Goal: Complete application form: Complete application form

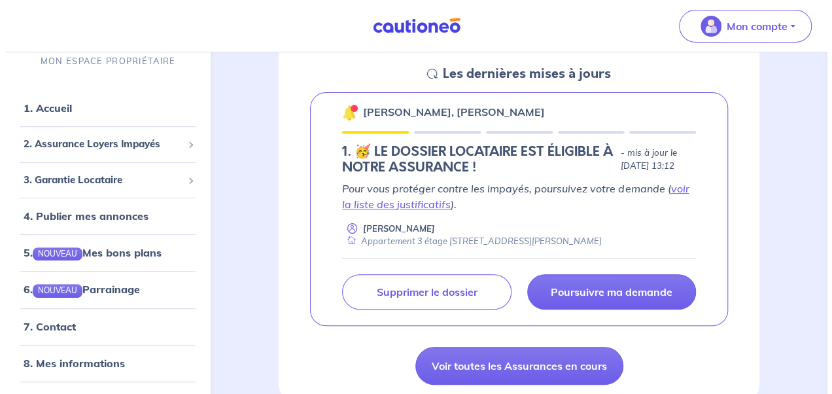
scroll to position [196, 0]
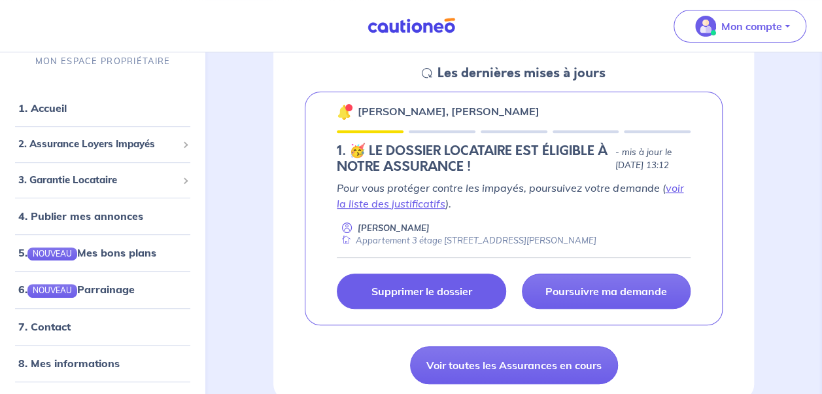
click at [428, 292] on p "Supprimer le dossier" at bounding box center [421, 291] width 101 height 13
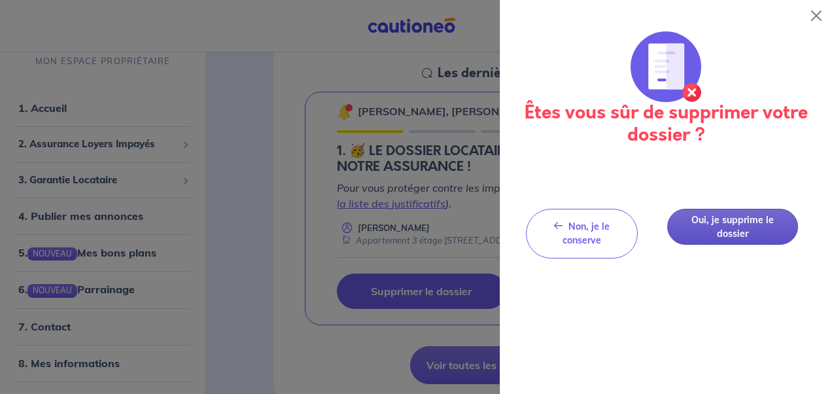
click at [722, 224] on button "Oui, je supprime le dossier" at bounding box center [732, 227] width 131 height 36
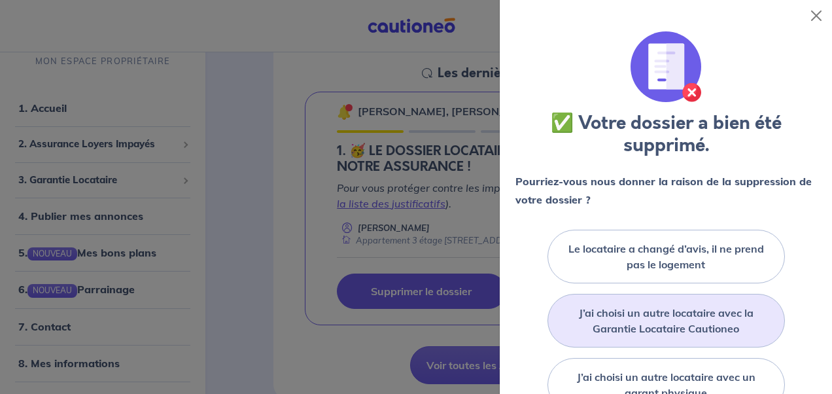
scroll to position [65, 0]
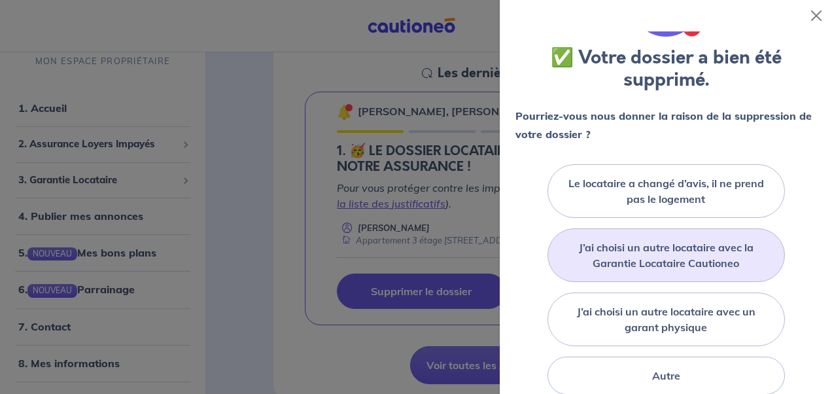
click at [661, 260] on label "J’ai choisi un autre locataire avec la Garantie Locataire Cautioneo" at bounding box center [666, 254] width 205 height 31
click at [0, 0] on input "J’ai choisi un autre locataire avec la Garantie Locataire Cautioneo" at bounding box center [0, 0] width 0 height 0
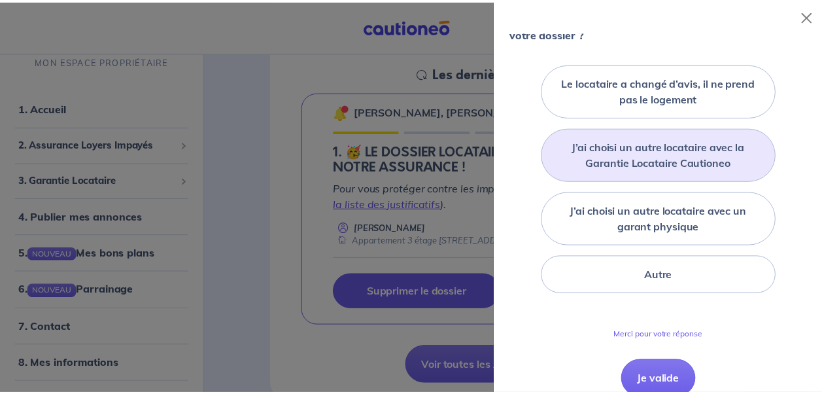
scroll to position [196, 0]
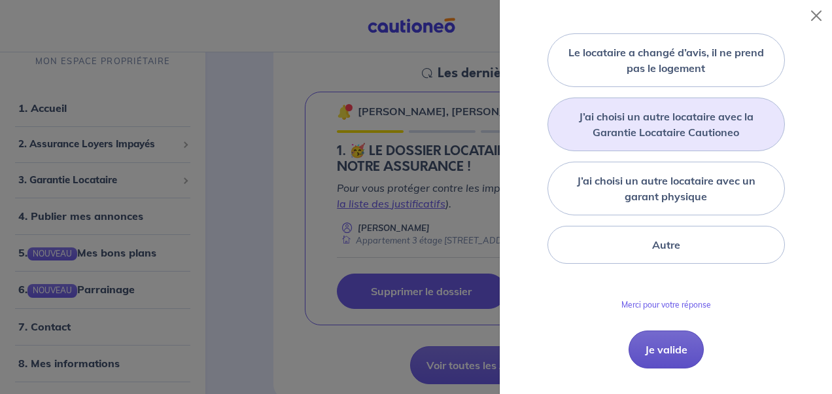
click at [661, 354] on button "Je valide" at bounding box center [666, 349] width 75 height 38
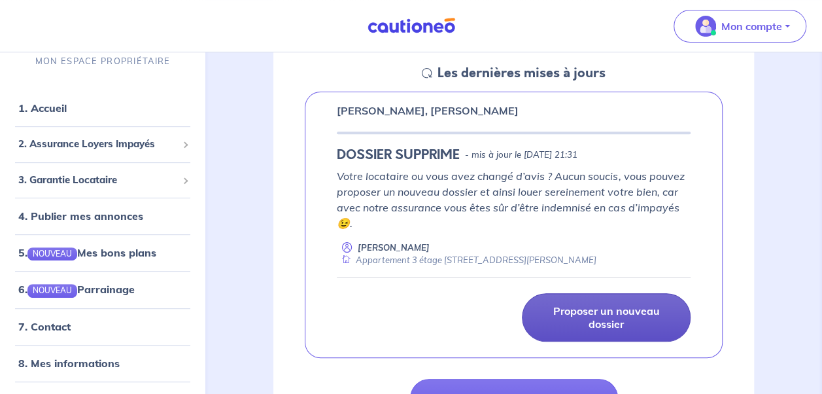
click at [606, 319] on p "Proposer un nouveau dossier" at bounding box center [606, 317] width 136 height 26
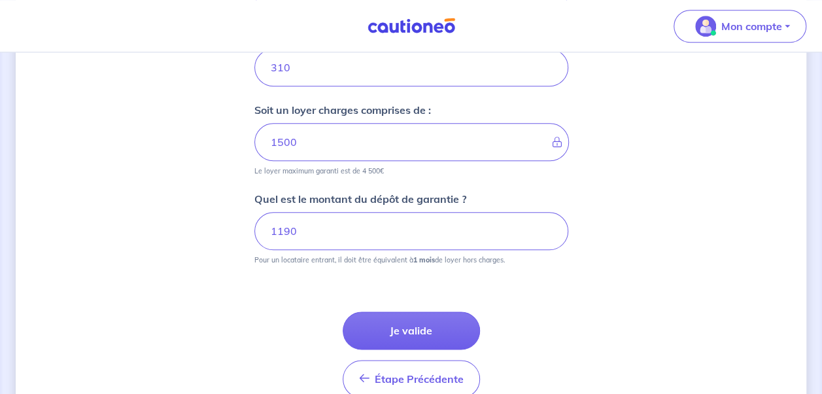
scroll to position [654, 0]
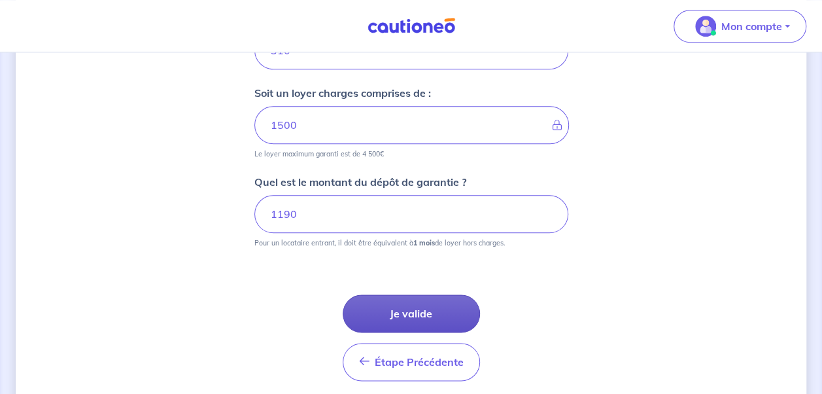
click at [402, 312] on button "Je valide" at bounding box center [411, 313] width 137 height 38
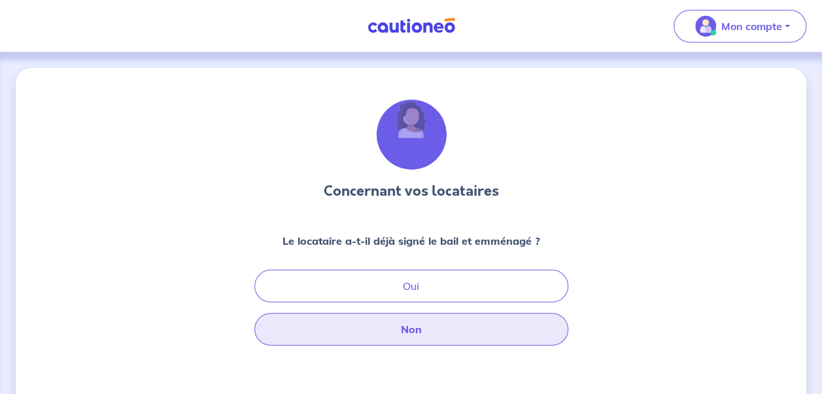
click at [446, 330] on button "Non" at bounding box center [411, 329] width 314 height 33
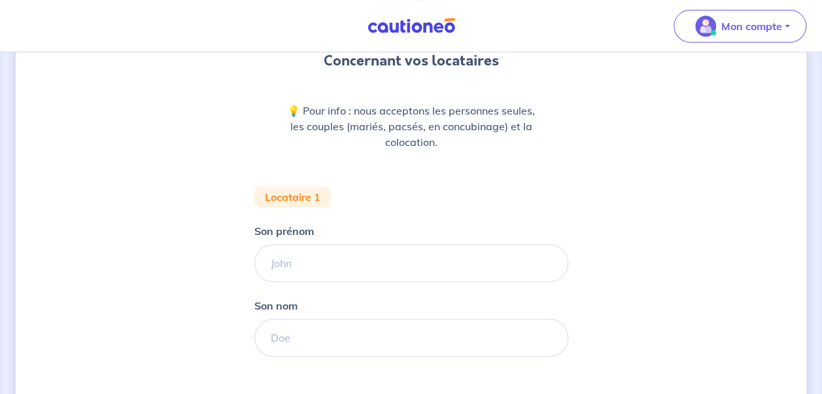
scroll to position [131, 0]
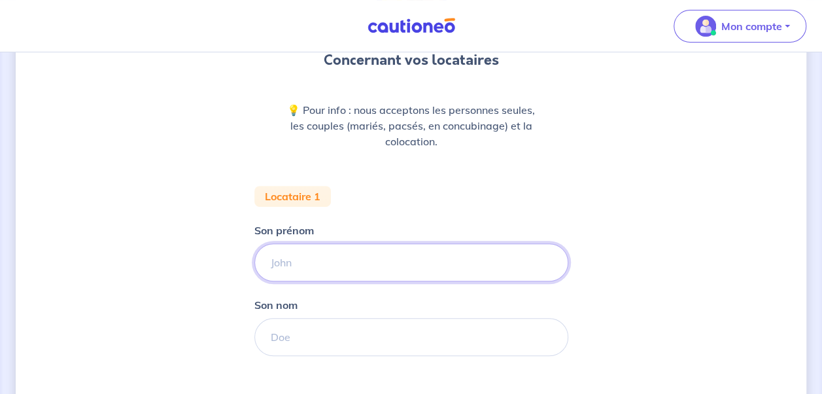
click at [321, 268] on input "Son prénom" at bounding box center [411, 262] width 314 height 38
type input "Andi"
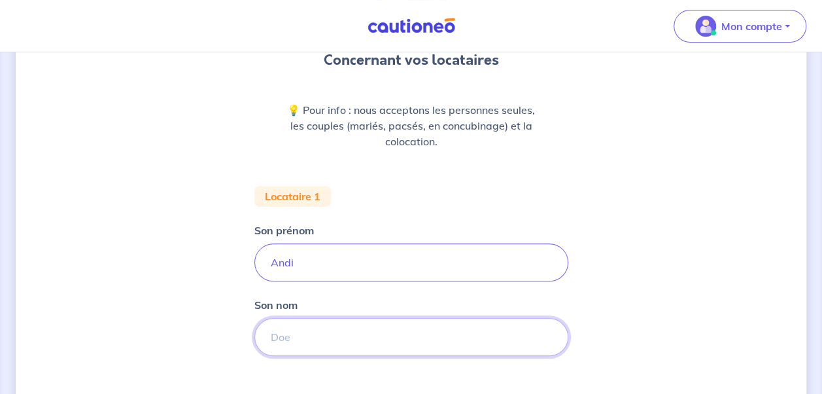
click at [332, 341] on input "Son nom" at bounding box center [411, 337] width 314 height 38
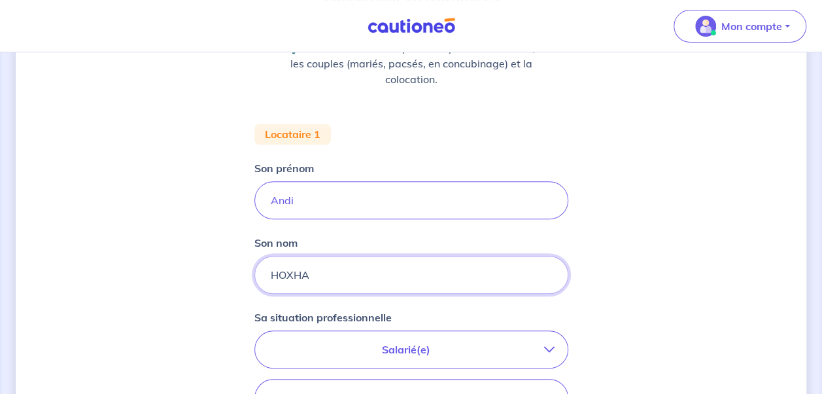
scroll to position [262, 0]
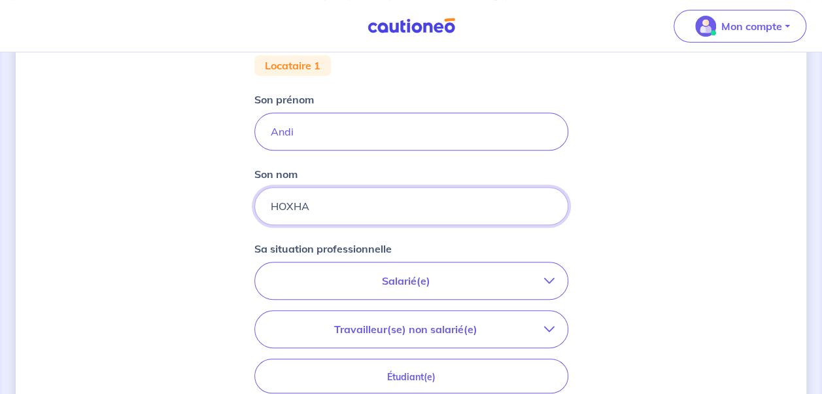
type input "HOXHA"
click at [549, 280] on icon "button" at bounding box center [549, 280] width 10 height 10
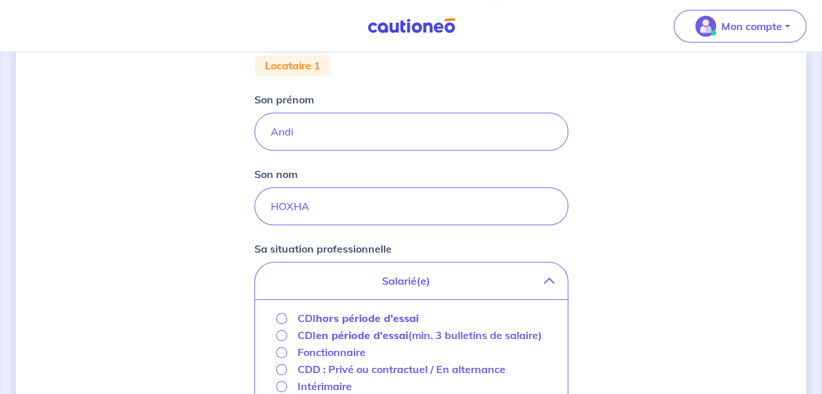
click at [351, 315] on strong "hors période d'essai" at bounding box center [367, 317] width 103 height 13
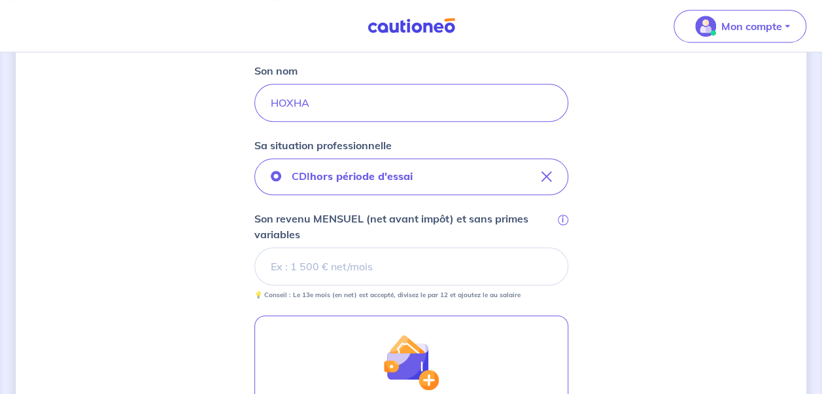
scroll to position [392, 0]
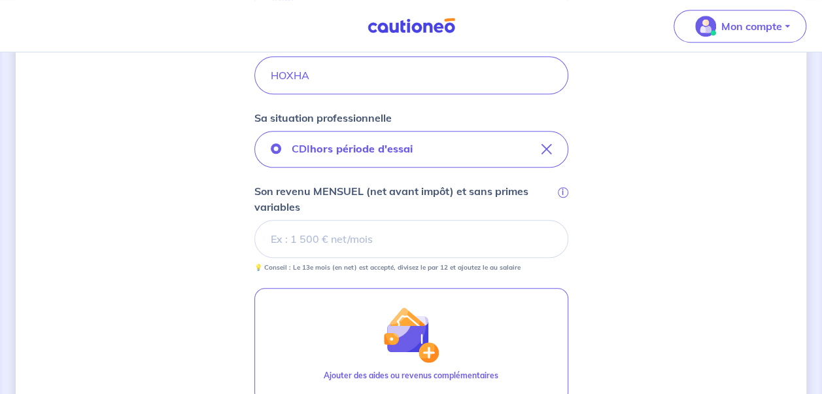
click at [394, 242] on input "Son revenu MENSUEL (net avant impôt) et sans primes variables i" at bounding box center [411, 239] width 314 height 38
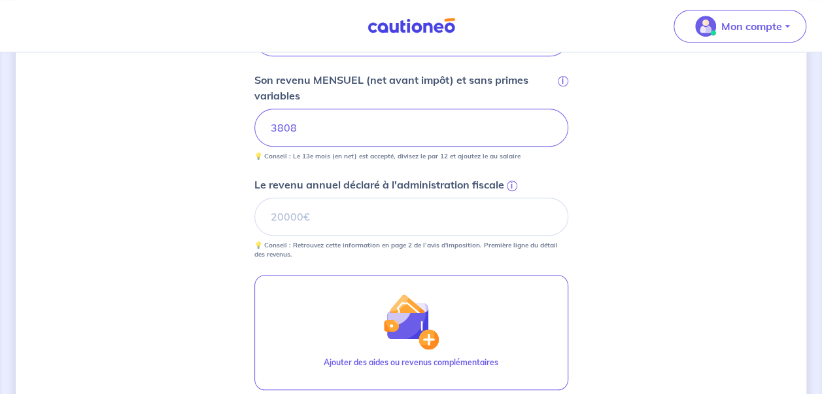
scroll to position [523, 0]
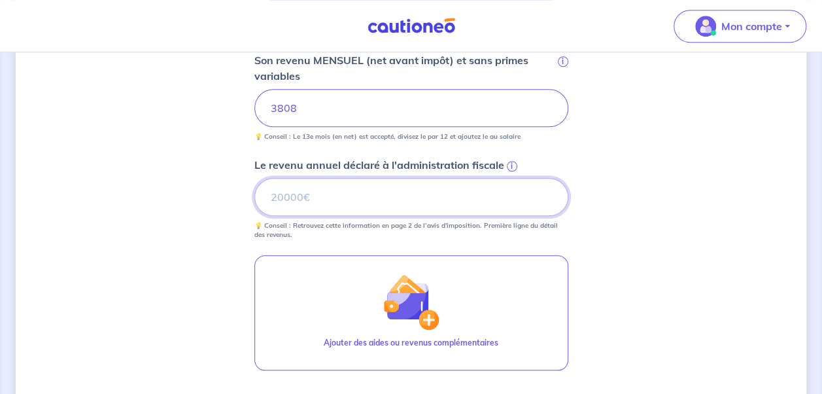
click at [340, 195] on input "Le revenu annuel déclaré à l'administration fiscale i" at bounding box center [411, 197] width 314 height 38
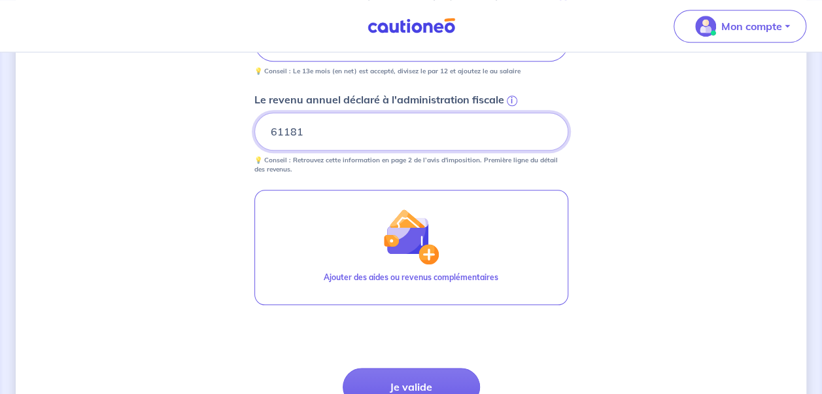
scroll to position [654, 0]
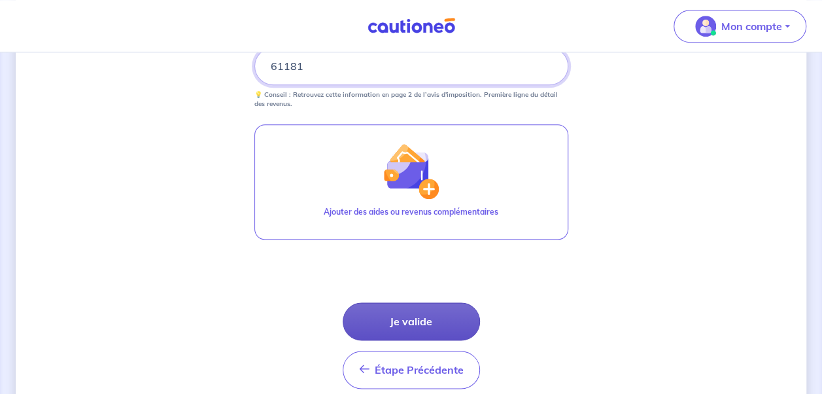
type input "61181"
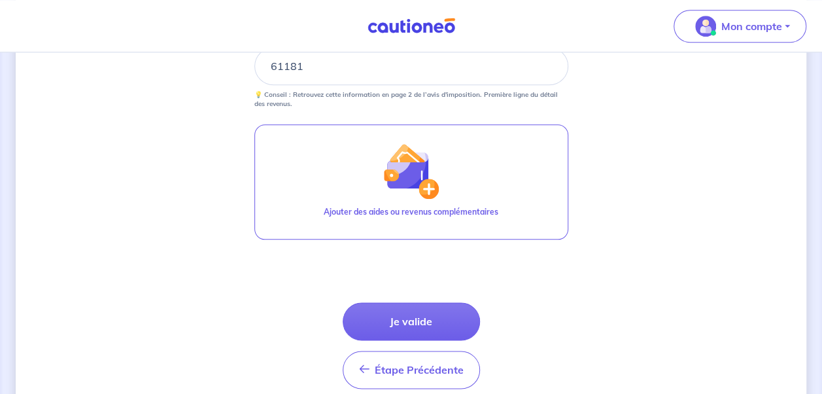
click at [434, 314] on button "Je valide" at bounding box center [411, 321] width 137 height 38
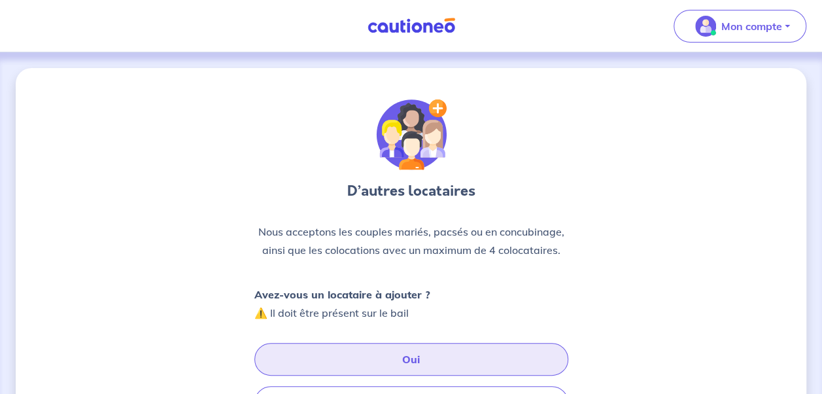
click at [416, 352] on button "Oui" at bounding box center [411, 359] width 314 height 33
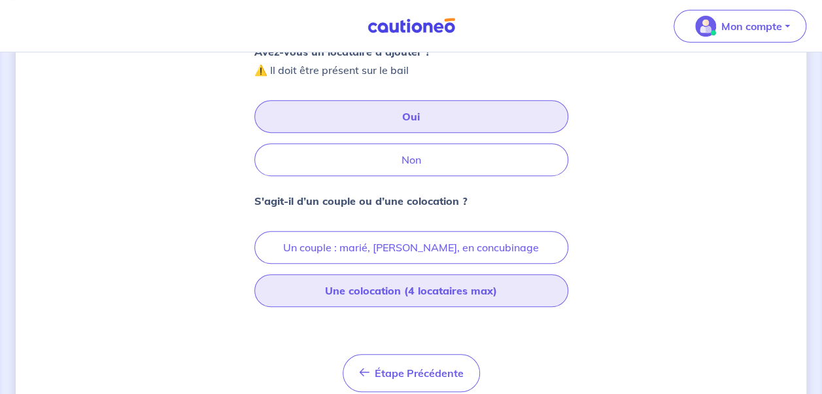
scroll to position [262, 0]
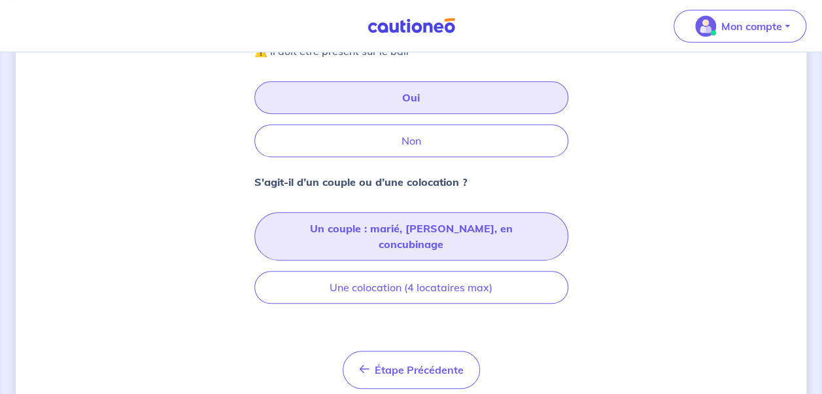
click at [458, 224] on button "Un couple : marié, [PERSON_NAME], en concubinage" at bounding box center [411, 236] width 314 height 48
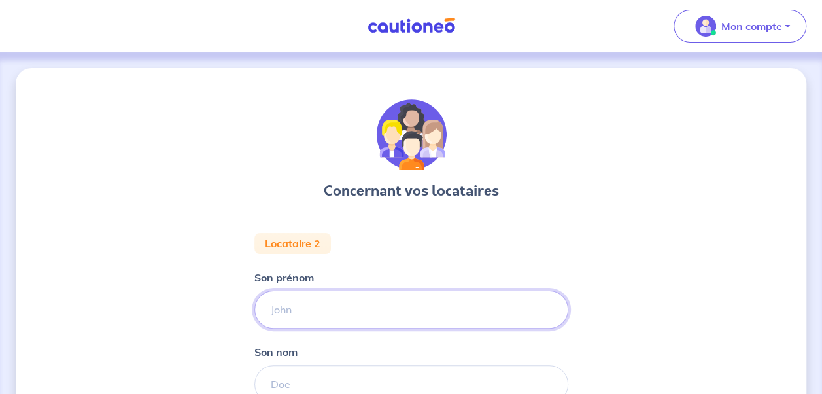
click at [434, 313] on input "Son prénom" at bounding box center [411, 309] width 314 height 38
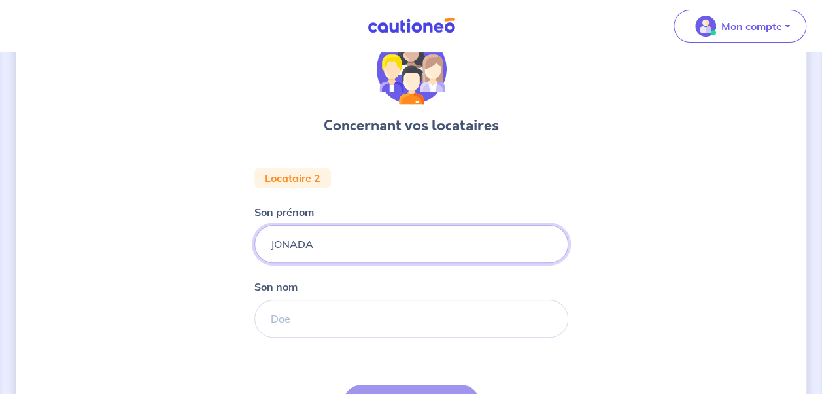
type input "JONADA"
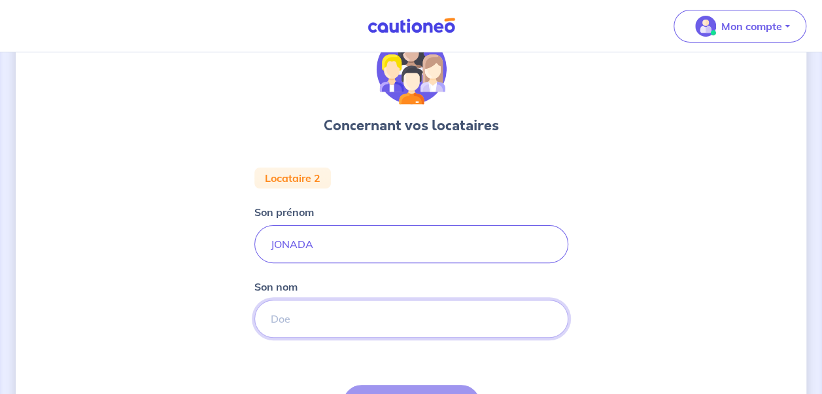
click at [398, 324] on input "Son nom" at bounding box center [411, 319] width 314 height 38
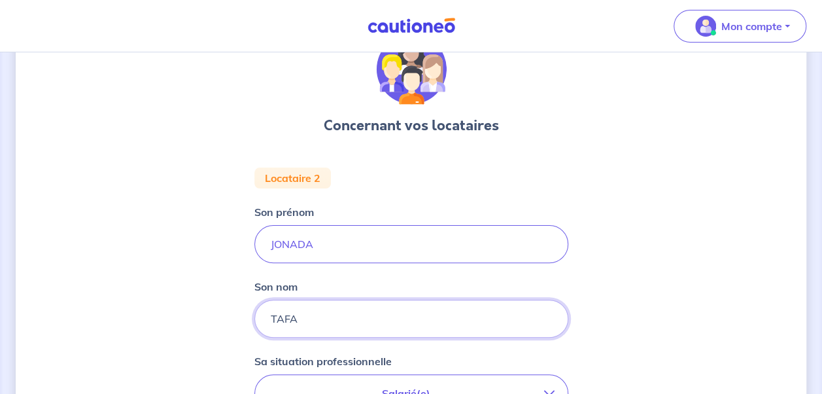
type input "TAFA"
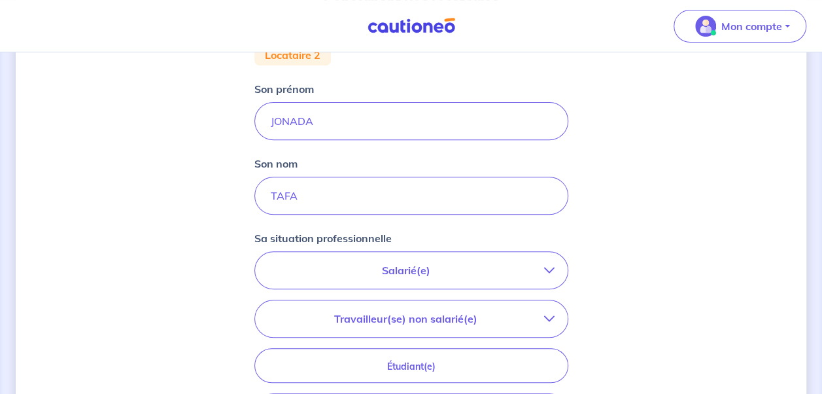
scroll to position [196, 0]
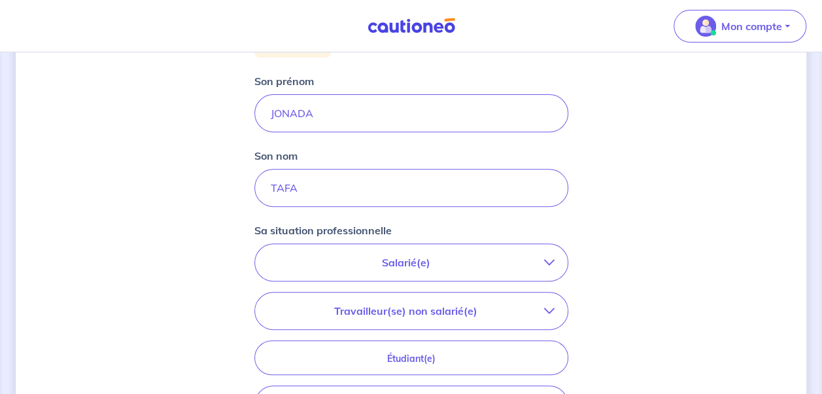
click at [545, 259] on icon "button" at bounding box center [549, 262] width 10 height 10
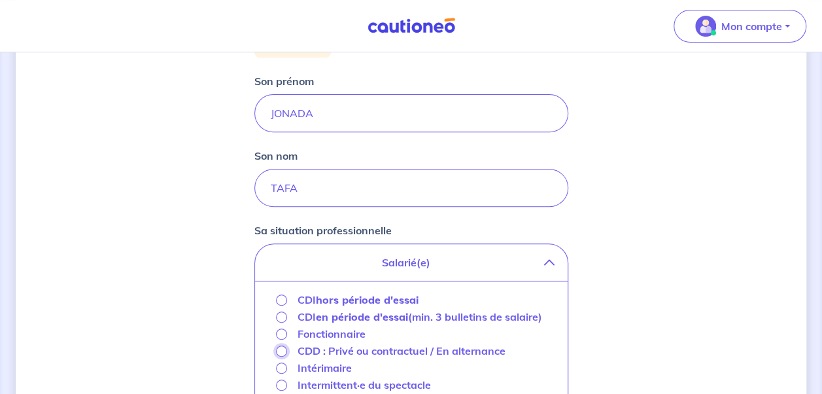
click at [281, 349] on input "CDD : Privé ou contractuel / En alternance" at bounding box center [281, 350] width 11 height 11
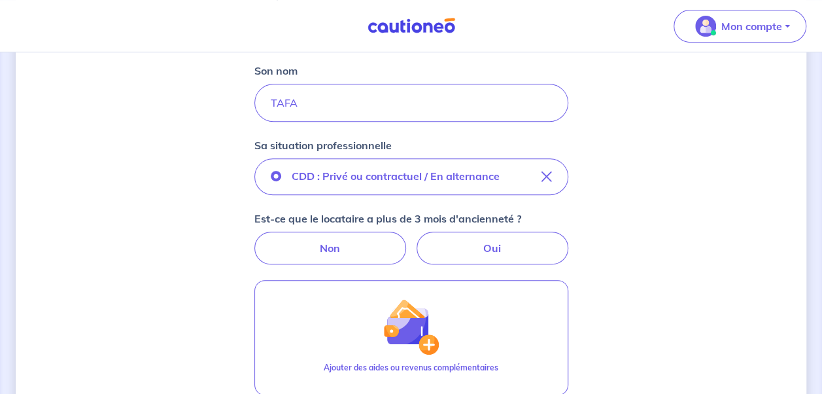
scroll to position [327, 0]
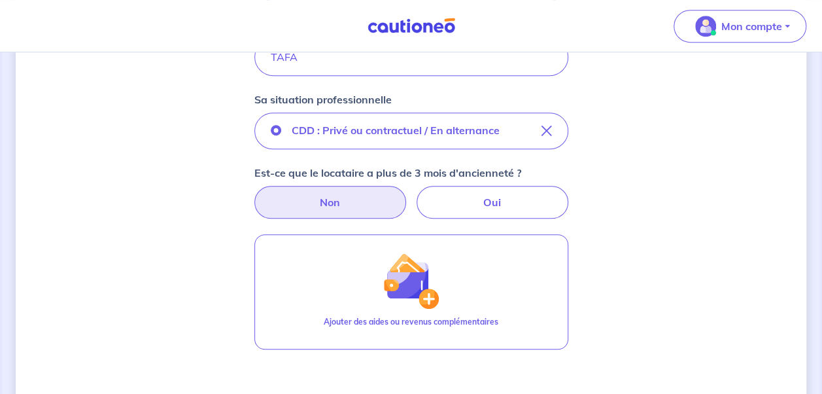
click at [362, 204] on label "Non" at bounding box center [330, 202] width 152 height 33
click at [407, 194] on input "Non" at bounding box center [411, 190] width 9 height 9
radio input "true"
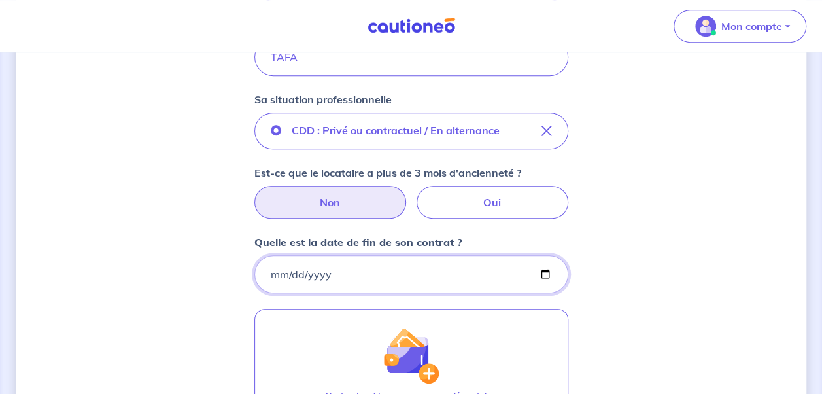
click at [544, 272] on input "Quelle est la date de fin de son contrat ?" at bounding box center [411, 274] width 314 height 38
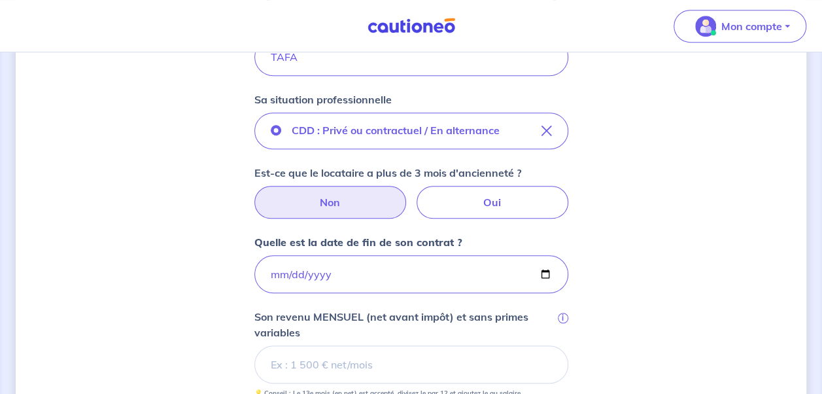
type input "[DATE]"
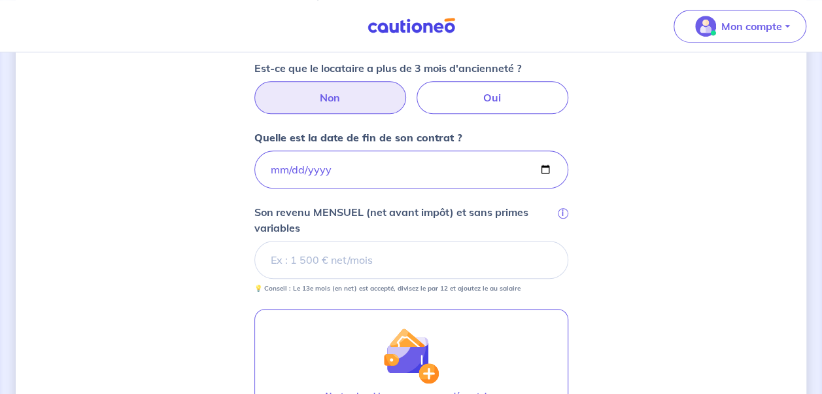
scroll to position [458, 0]
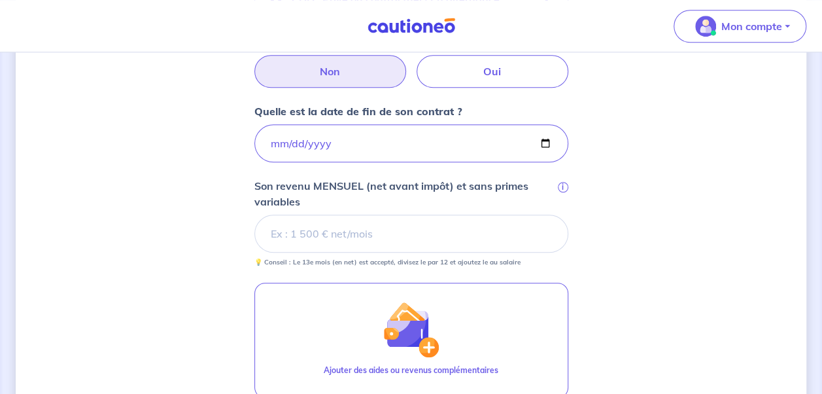
click at [485, 238] on input "Son revenu MENSUEL (net avant impôt) et sans primes variables i" at bounding box center [411, 234] width 314 height 38
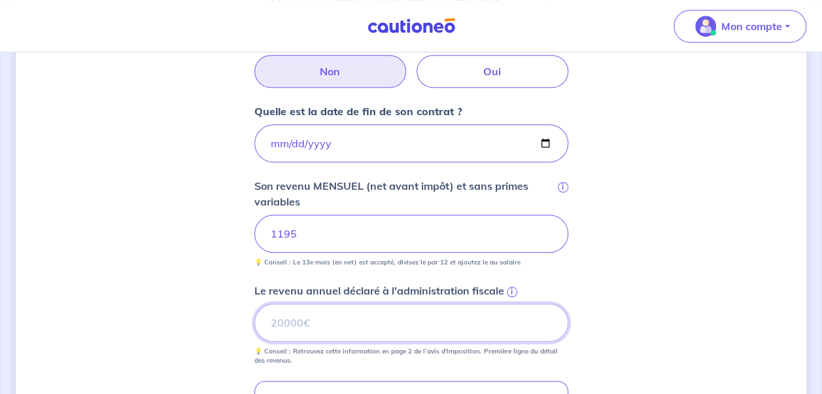
click at [522, 329] on input "Le revenu annuel déclaré à l'administration fiscale i" at bounding box center [411, 323] width 314 height 38
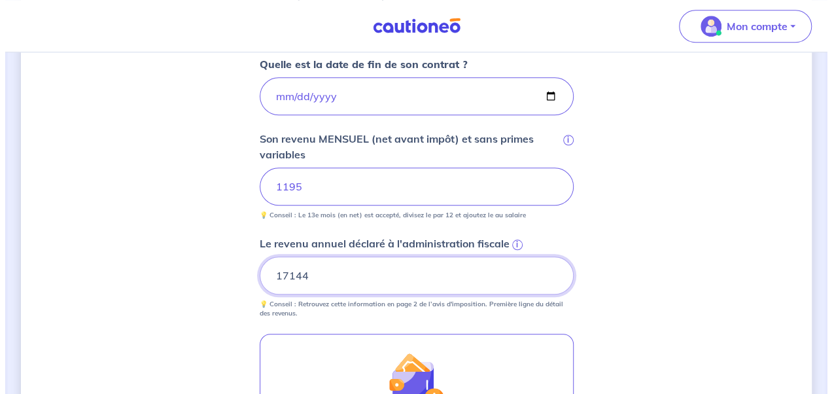
scroll to position [589, 0]
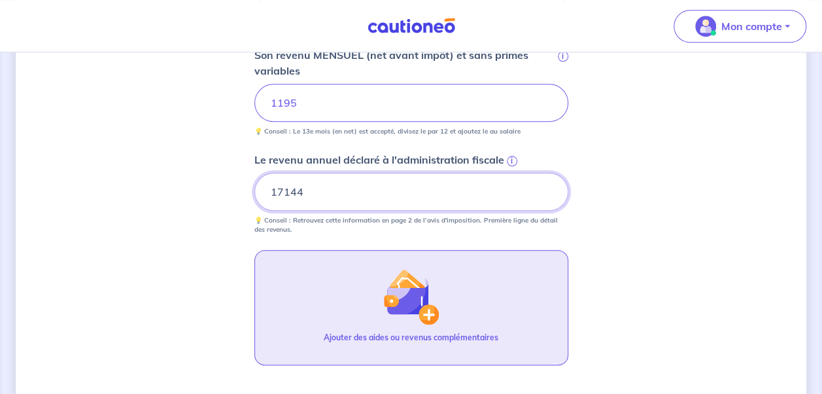
type input "17144"
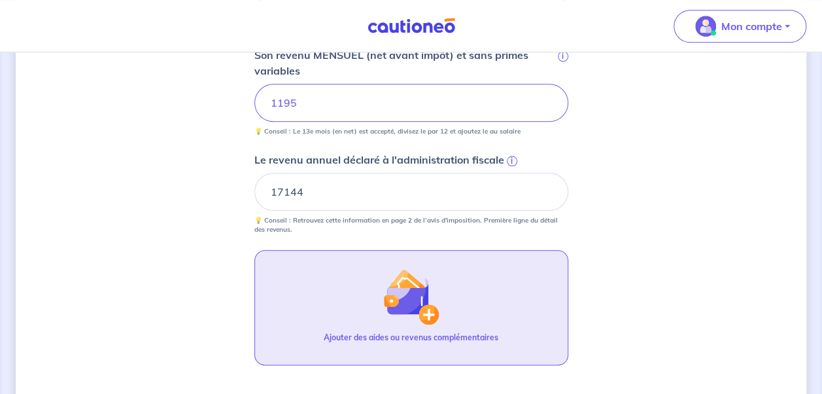
click at [426, 309] on img "button" at bounding box center [411, 296] width 56 height 56
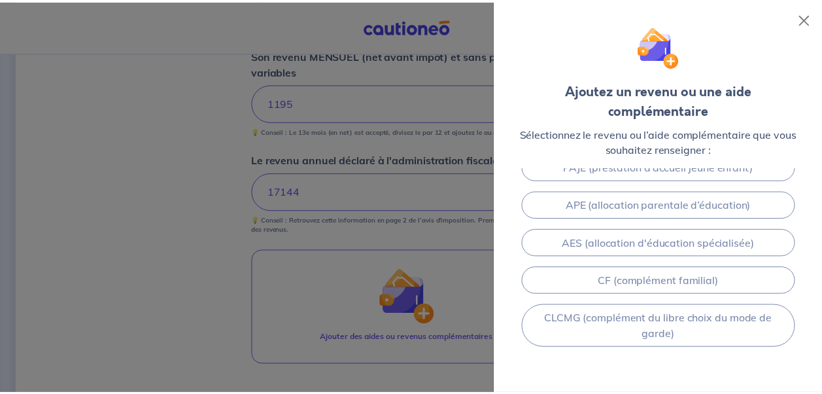
scroll to position [379, 0]
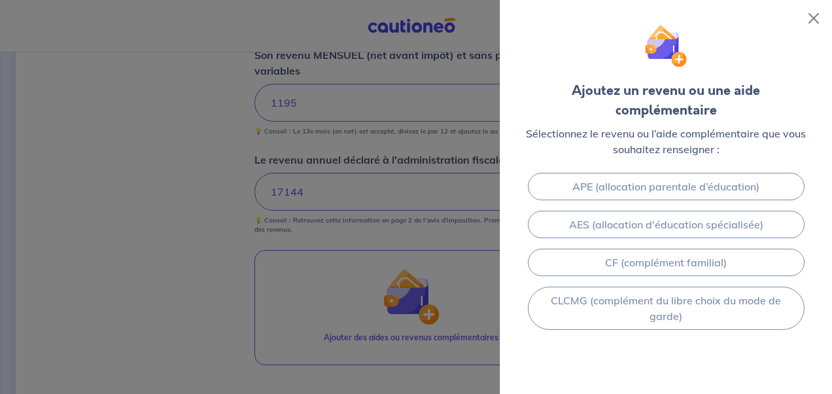
click at [305, 285] on div at bounding box center [416, 197] width 832 height 394
click at [812, 17] on button "Close" at bounding box center [813, 18] width 21 height 21
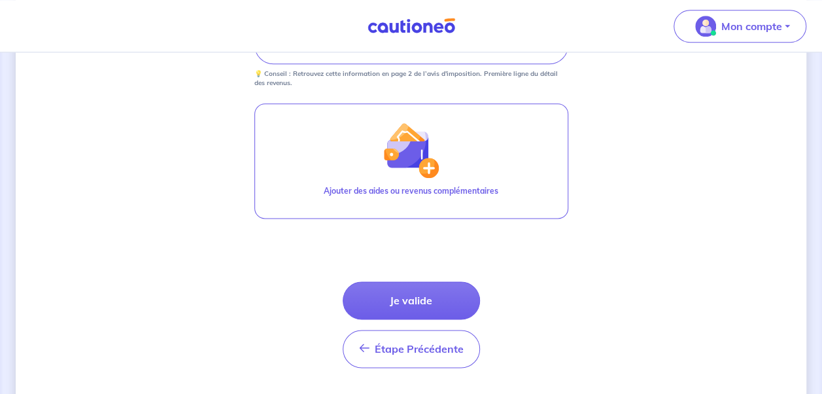
scroll to position [768, 0]
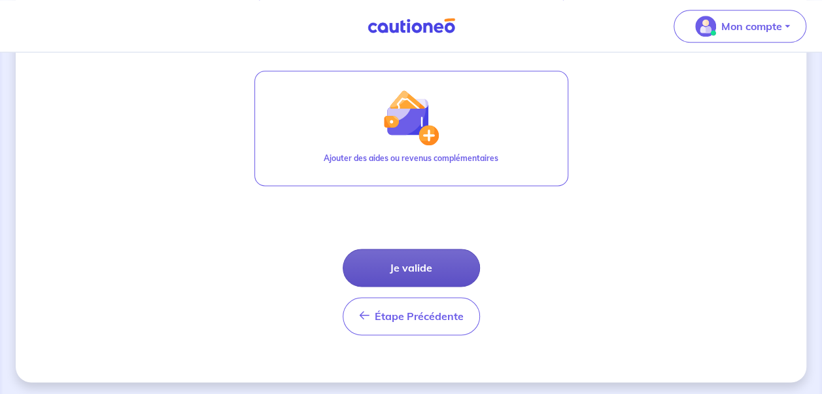
click at [419, 259] on button "Je valide" at bounding box center [411, 268] width 137 height 38
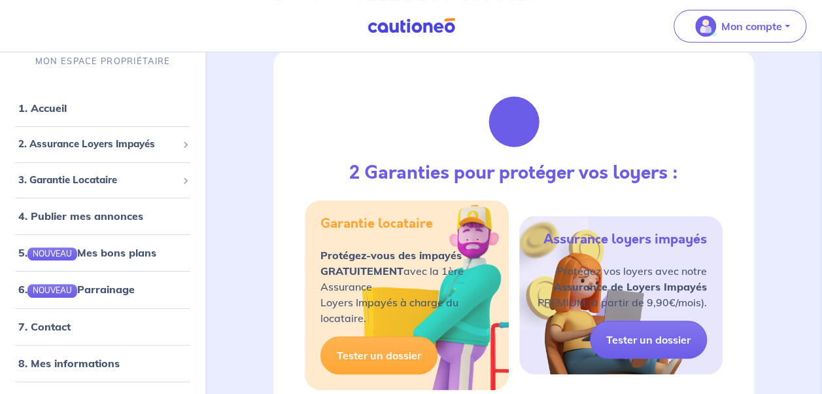
scroll to position [196, 0]
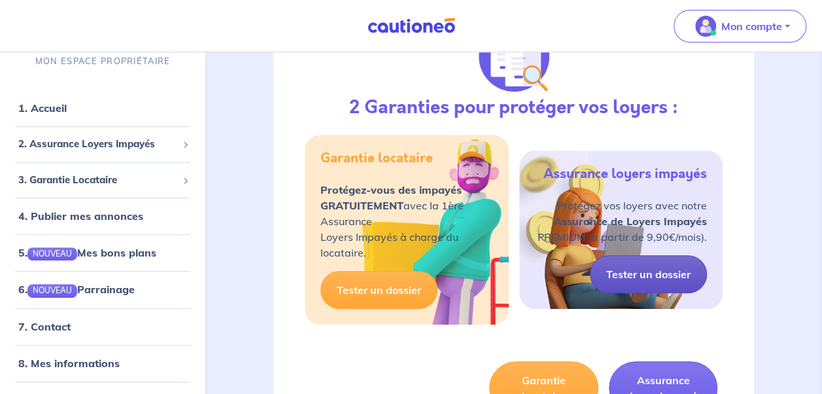
click at [646, 266] on link "Tester un dossier" at bounding box center [648, 274] width 117 height 38
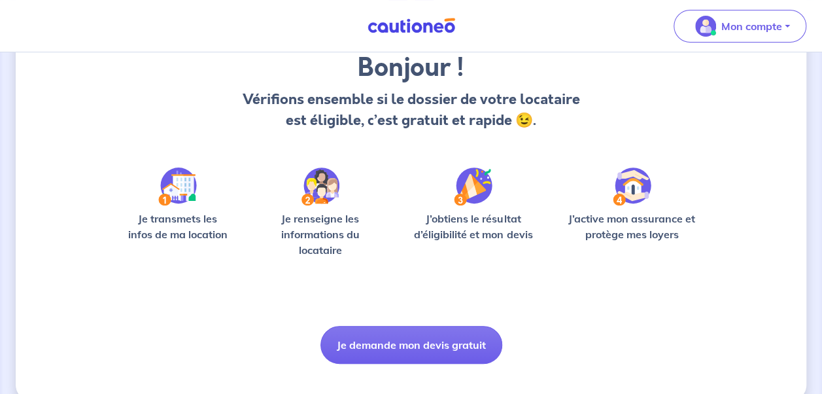
scroll to position [131, 0]
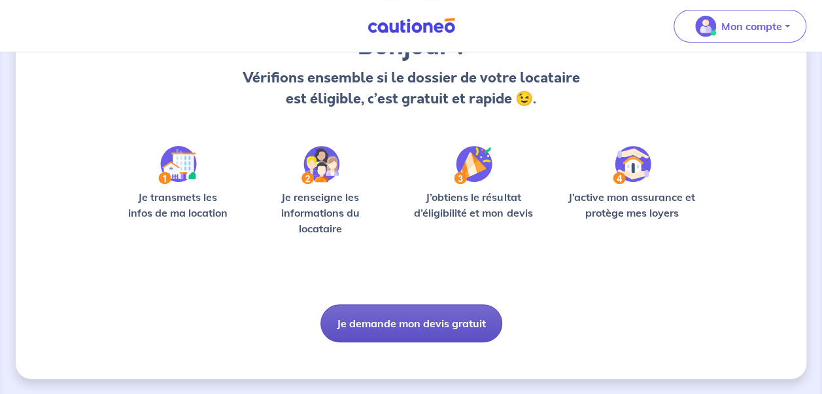
click at [426, 320] on button "Je demande mon devis gratuit" at bounding box center [412, 323] width 182 height 38
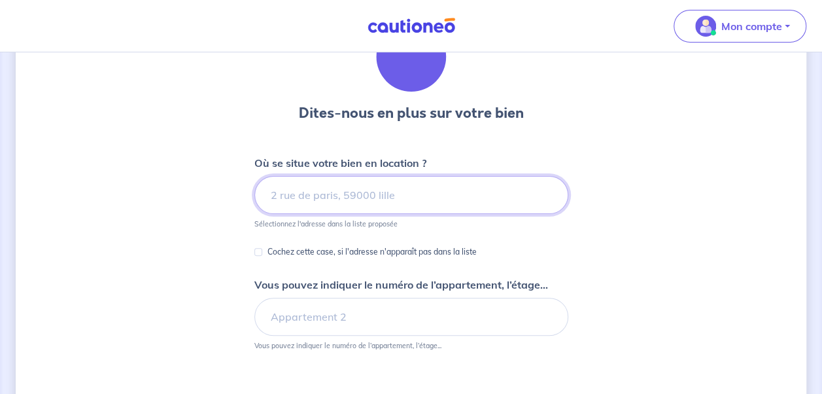
scroll to position [65, 0]
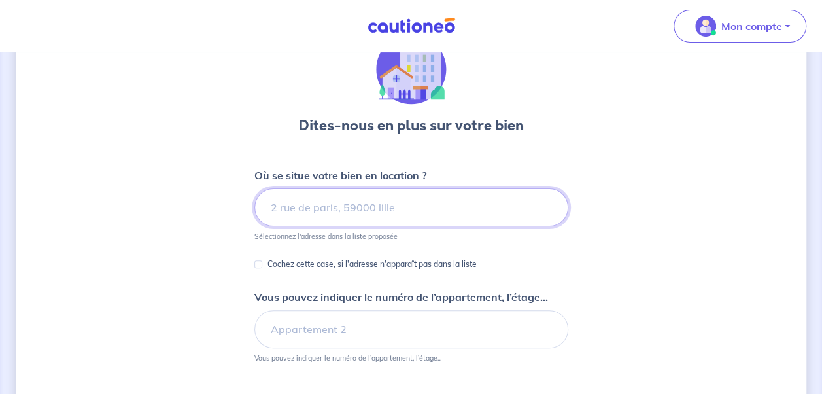
click at [379, 210] on input at bounding box center [411, 207] width 314 height 38
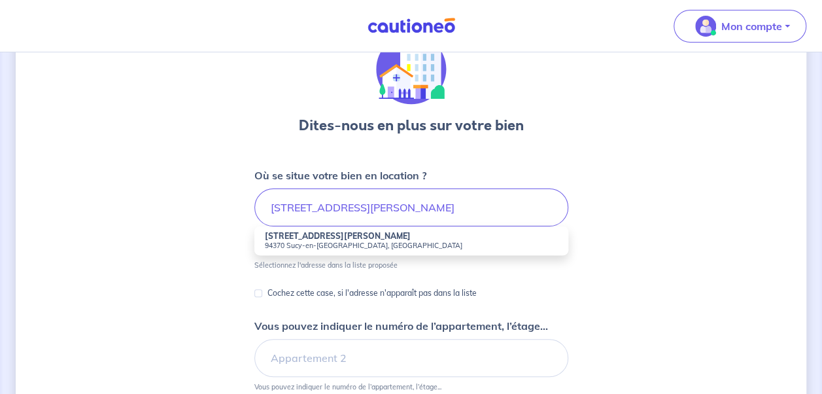
click at [325, 253] on li "[STREET_ADDRESS][PERSON_NAME]" at bounding box center [411, 240] width 314 height 29
type input "[STREET_ADDRESS][PERSON_NAME]"
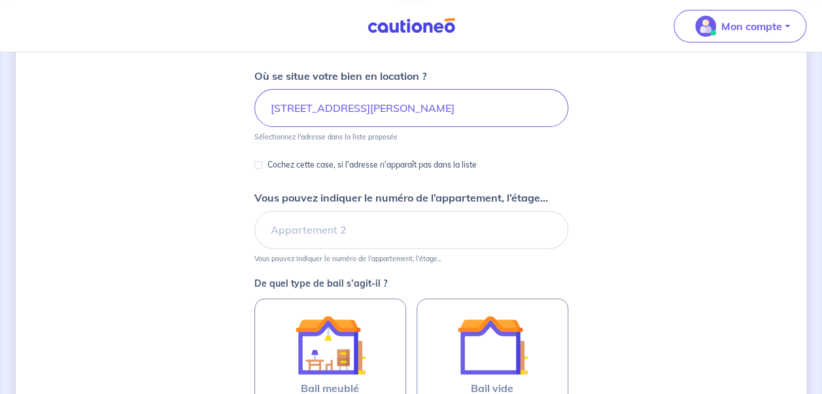
scroll to position [196, 0]
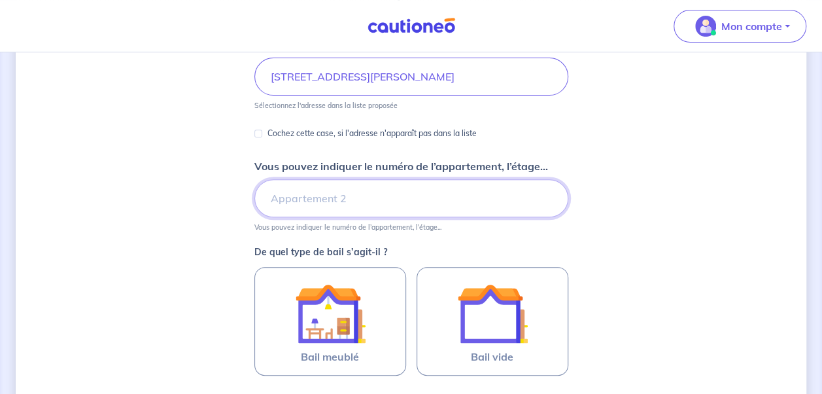
click at [466, 196] on input "Vous pouvez indiquer le numéro de l’appartement, l’étage..." at bounding box center [411, 198] width 314 height 38
type input "Appartement 3 étage 8"
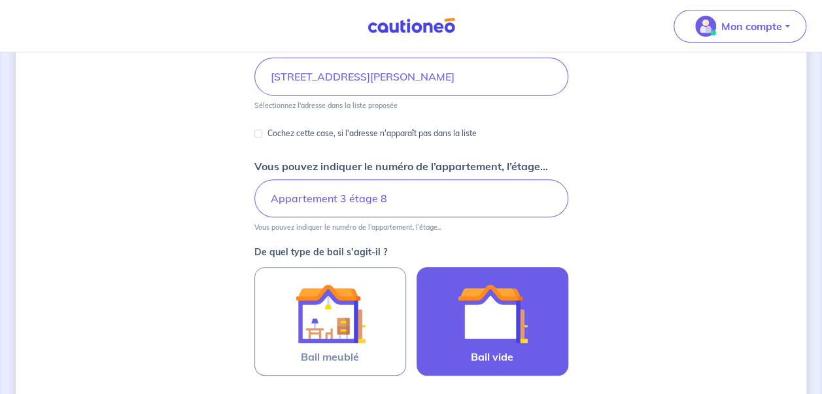
click at [495, 328] on img at bounding box center [492, 313] width 71 height 71
click at [0, 0] on input "Bail vide" at bounding box center [0, 0] width 0 height 0
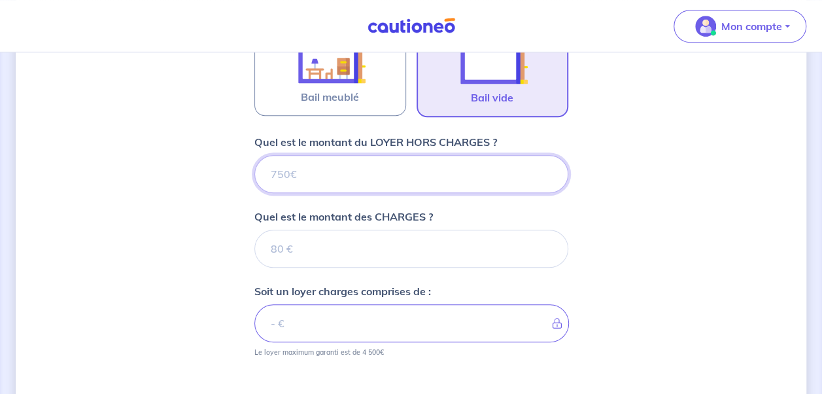
scroll to position [496, 0]
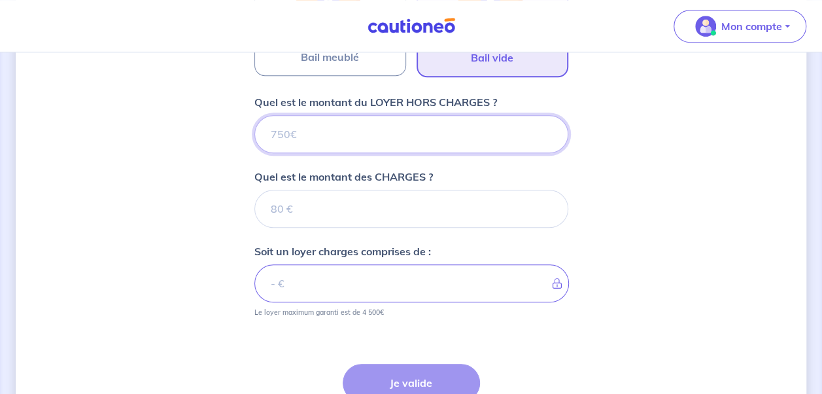
click at [514, 141] on input "Quel est le montant du LOYER HORS CHARGES ?" at bounding box center [411, 134] width 314 height 38
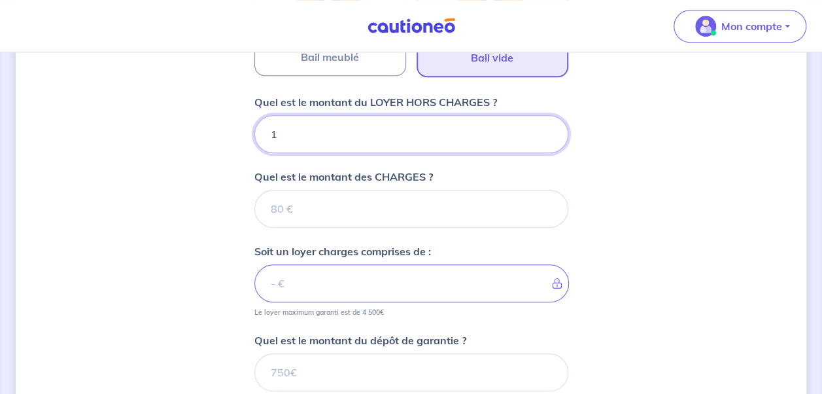
type input "11"
type input "1190"
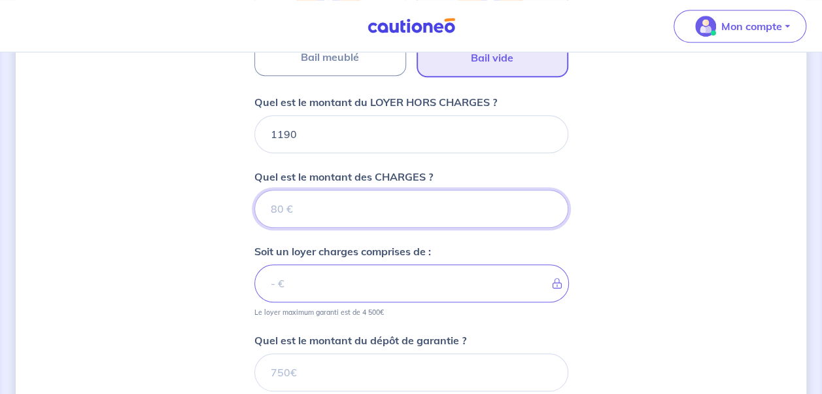
click at [483, 212] on input "Quel est le montant des CHARGES ?" at bounding box center [411, 209] width 314 height 38
type input "31"
type input "1193"
type input "310"
type input "1500"
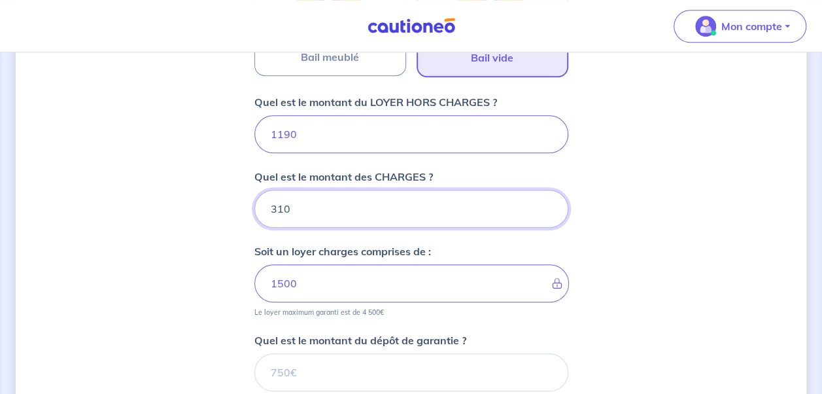
scroll to position [627, 0]
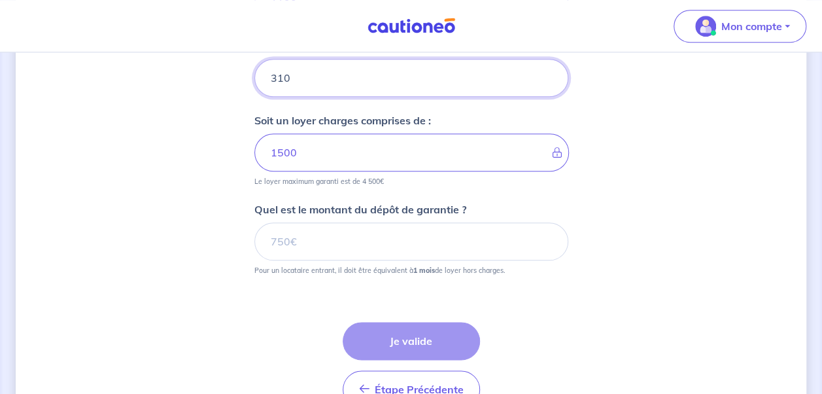
type input "310"
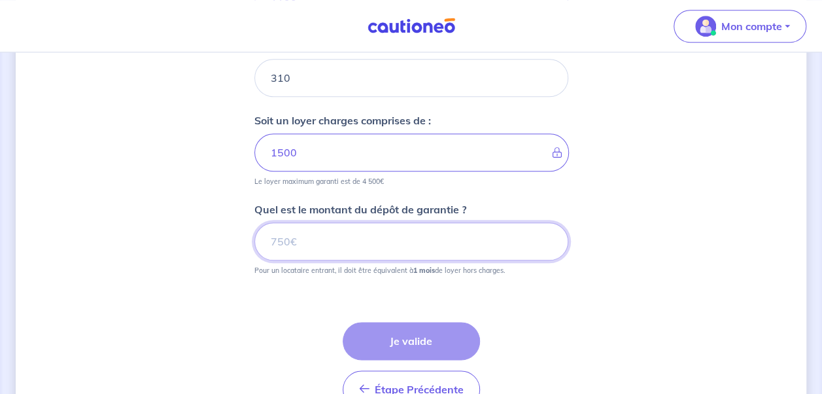
click at [453, 245] on input "Quel est le montant du dépôt de garantie ?" at bounding box center [411, 241] width 314 height 38
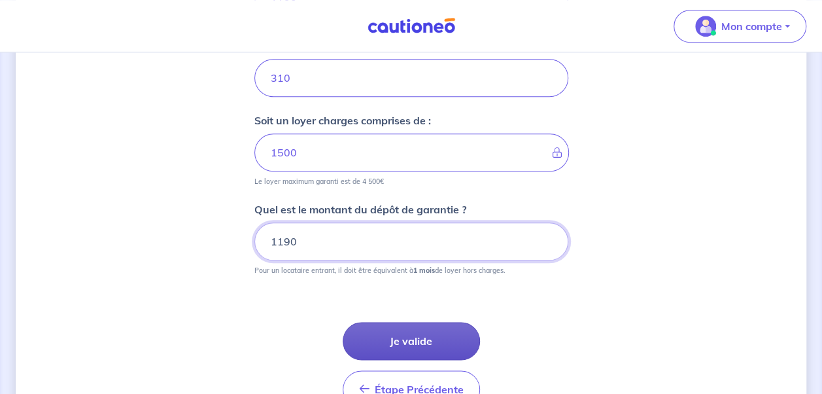
type input "1190"
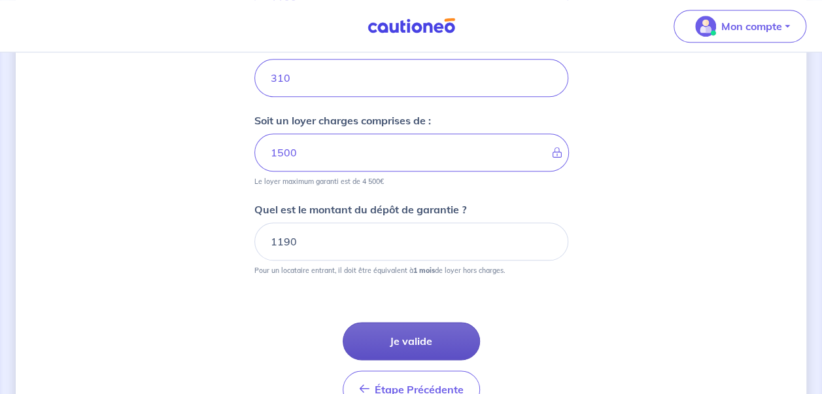
click at [413, 328] on button "Je valide" at bounding box center [411, 341] width 137 height 38
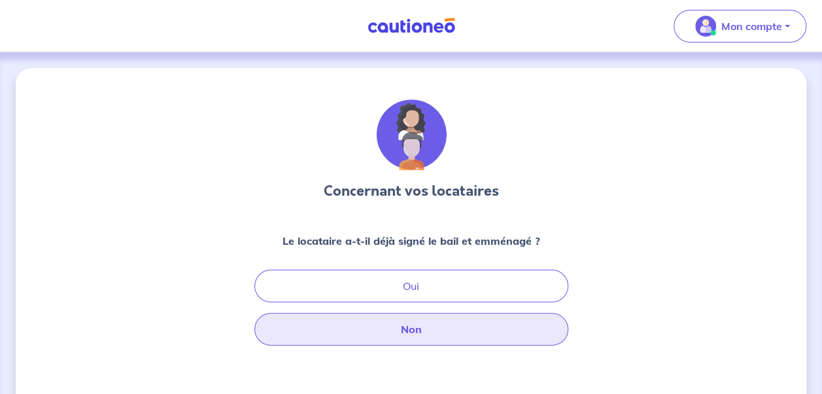
click at [423, 324] on button "Non" at bounding box center [411, 329] width 314 height 33
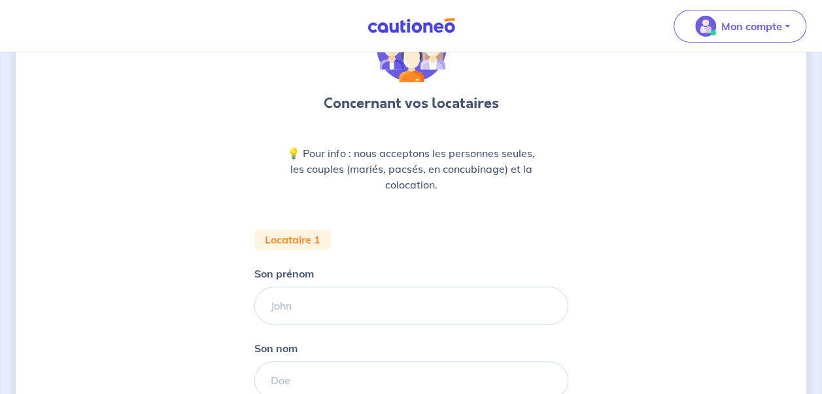
scroll to position [131, 0]
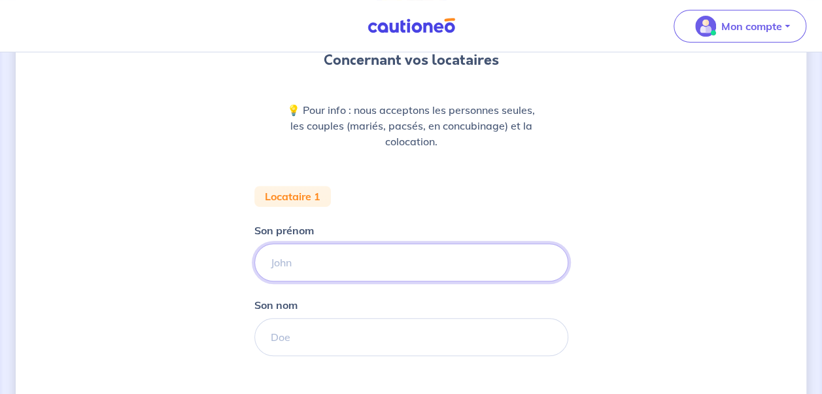
click at [433, 263] on input "Son prénom" at bounding box center [411, 262] width 314 height 38
type input "Andi"
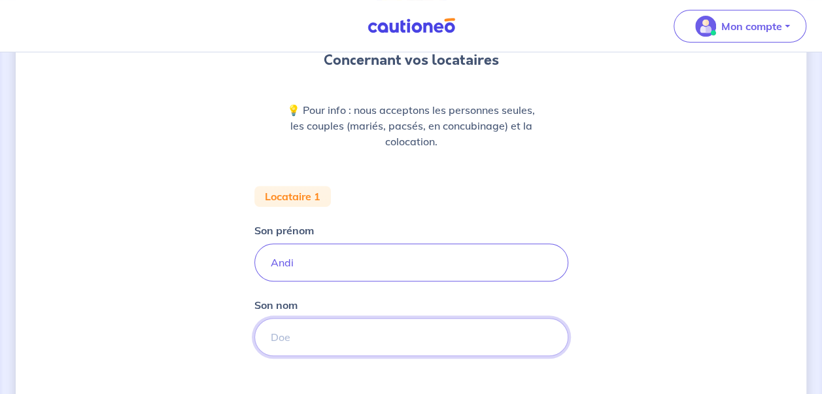
click at [392, 338] on input "Son nom" at bounding box center [411, 337] width 314 height 38
type input "HOXHA"
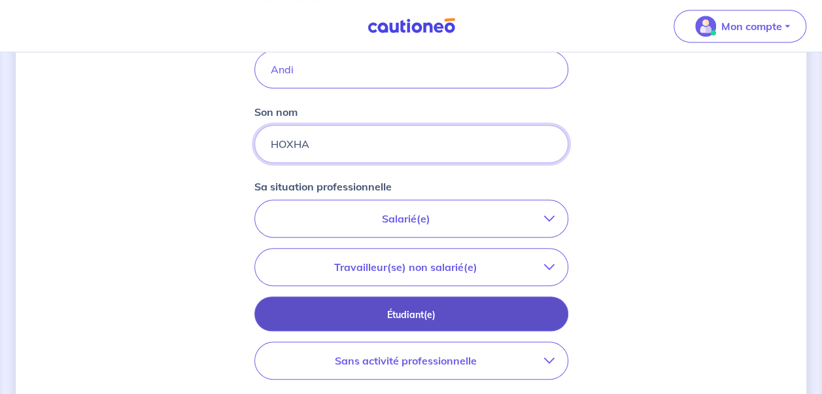
scroll to position [327, 0]
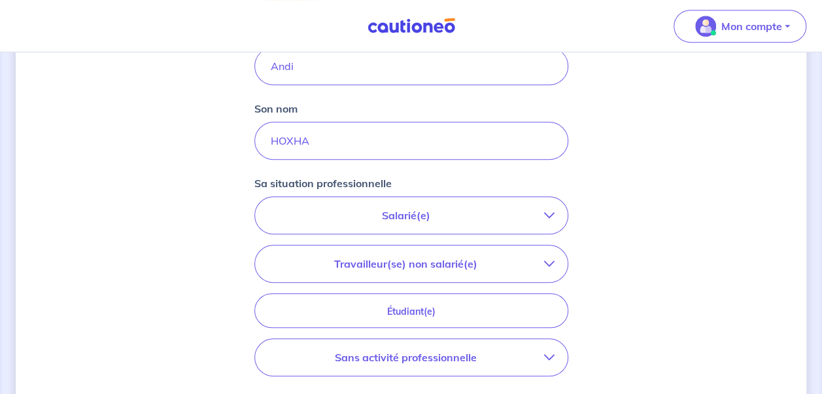
click at [459, 220] on p "Salarié(e)" at bounding box center [406, 215] width 276 height 16
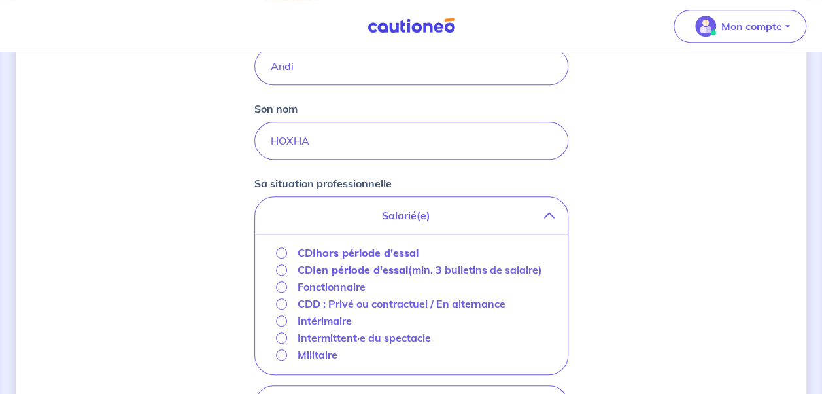
click at [347, 249] on strong "hors période d'essai" at bounding box center [367, 252] width 103 height 13
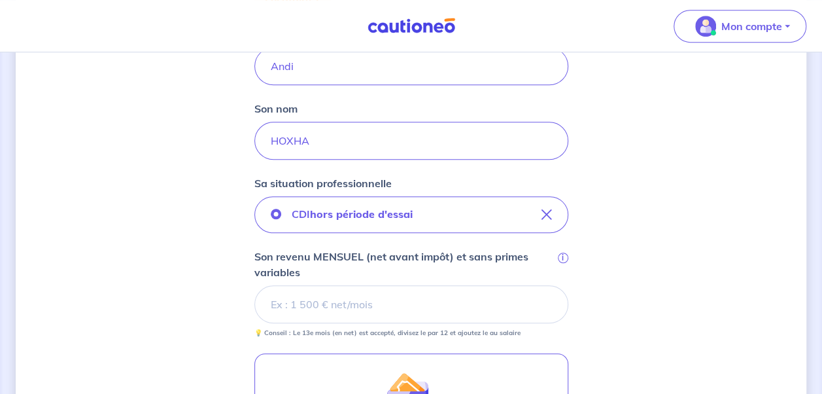
click at [406, 301] on input "Son revenu MENSUEL (net avant impôt) et sans primes variables i" at bounding box center [411, 304] width 314 height 38
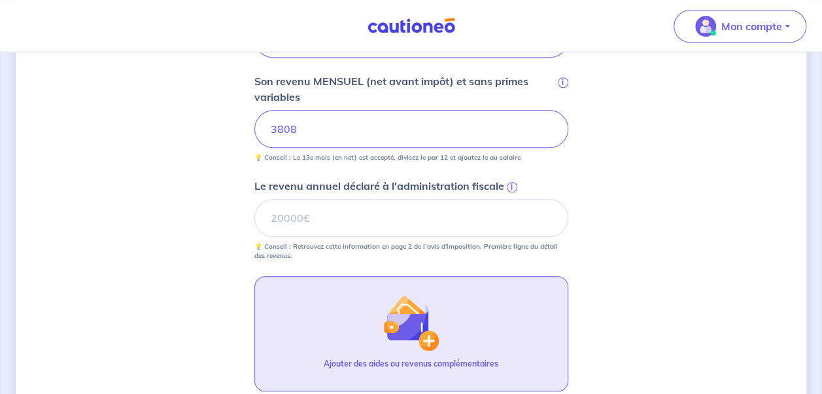
scroll to position [523, 0]
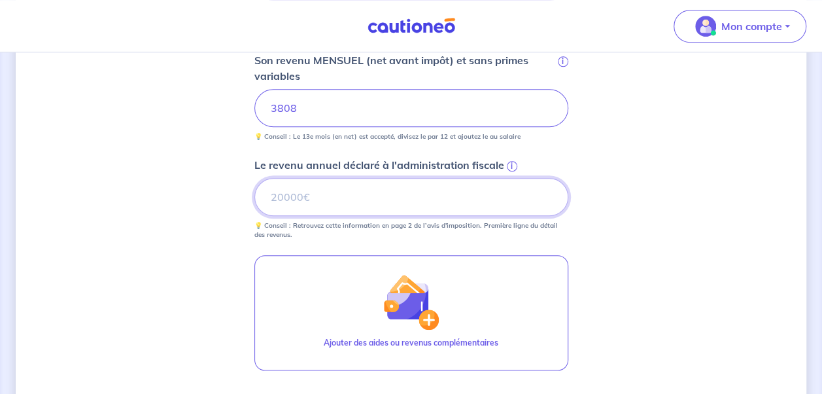
click at [390, 192] on input "Le revenu annuel déclaré à l'administration fiscale i" at bounding box center [411, 197] width 314 height 38
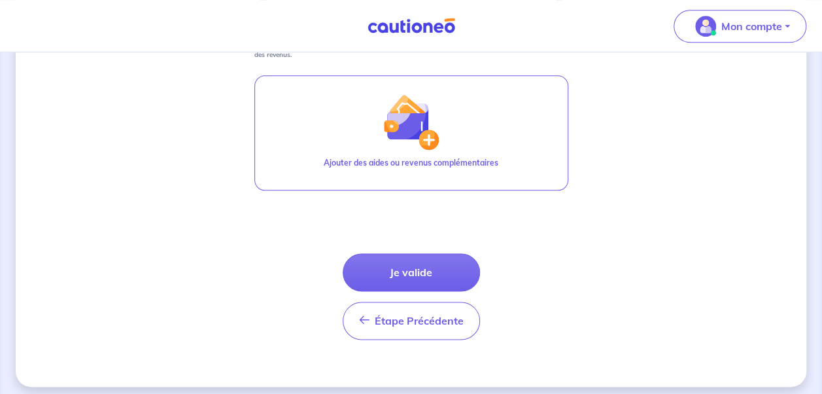
scroll to position [708, 0]
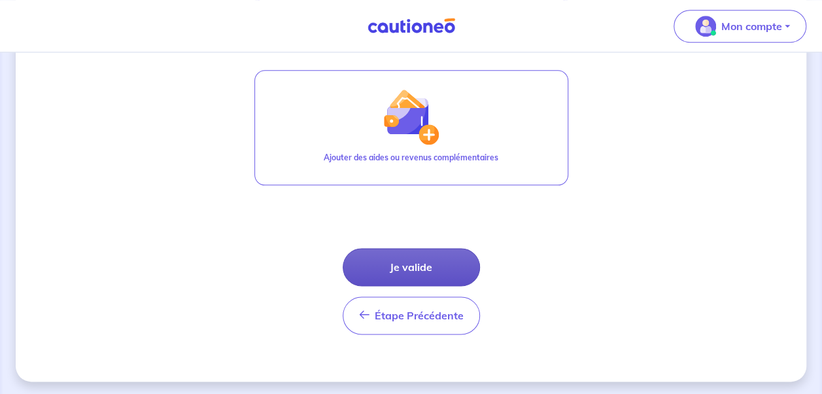
type input "61181"
click at [444, 263] on button "Je valide" at bounding box center [411, 267] width 137 height 38
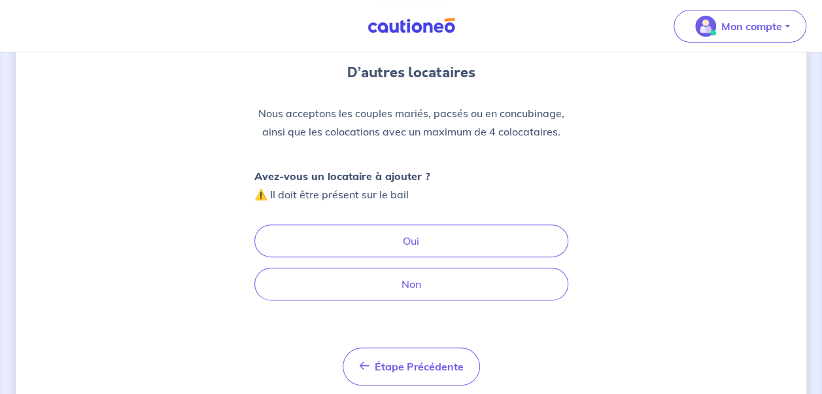
scroll to position [131, 0]
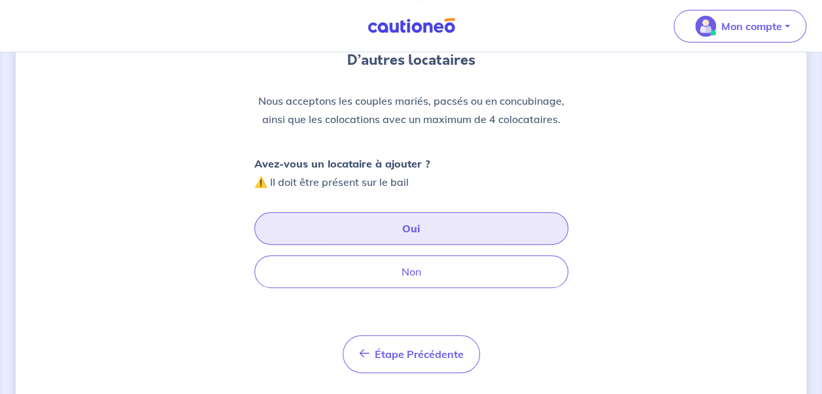
click at [414, 224] on button "Oui" at bounding box center [411, 228] width 314 height 33
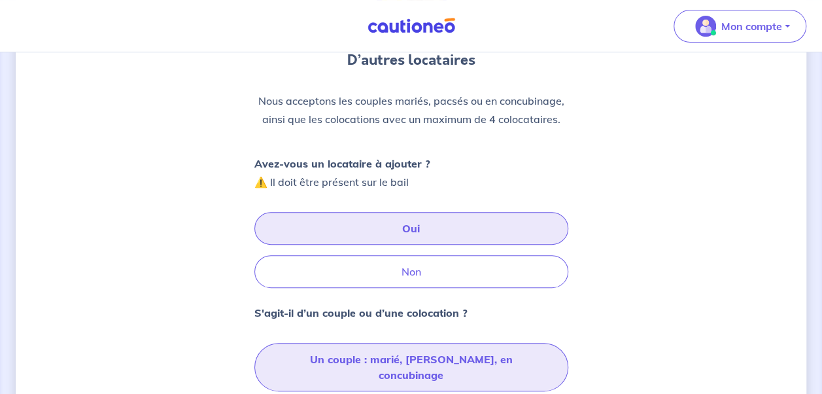
click at [440, 360] on button "Un couple : marié, [PERSON_NAME], en concubinage" at bounding box center [411, 367] width 314 height 48
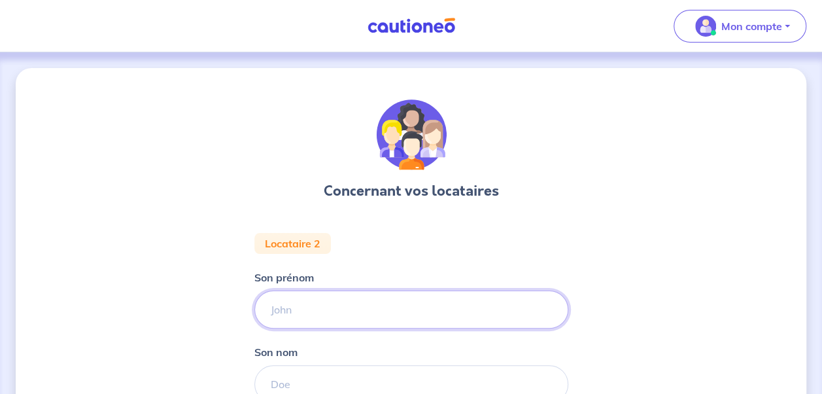
click at [387, 320] on input "Son prénom" at bounding box center [411, 309] width 314 height 38
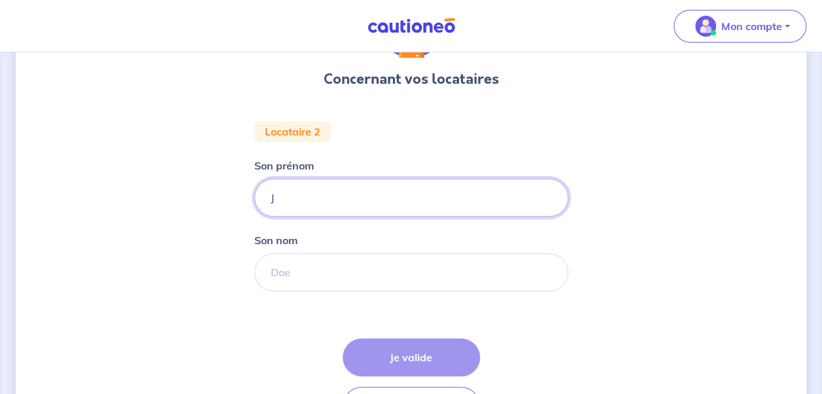
scroll to position [131, 0]
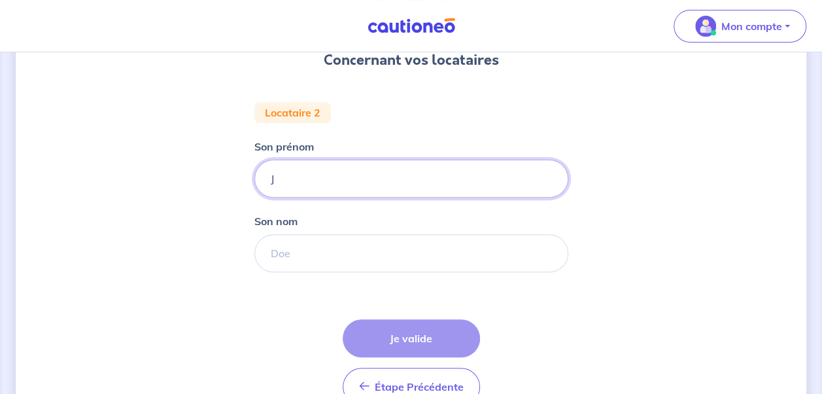
click at [508, 184] on input "J" at bounding box center [411, 179] width 314 height 38
type input "JONADA"
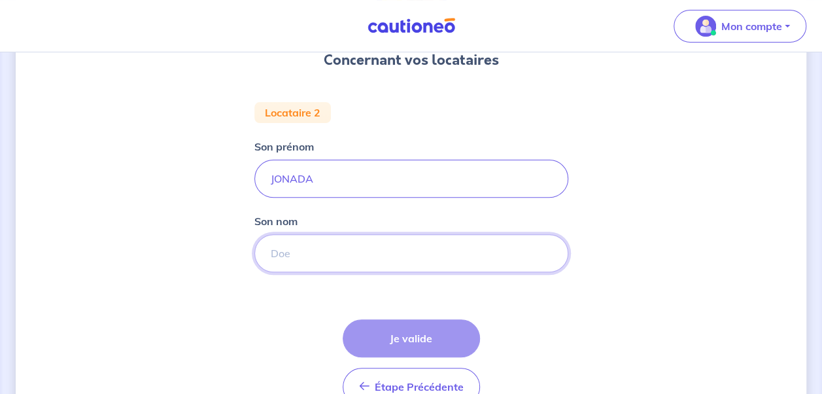
type input "TAFA"
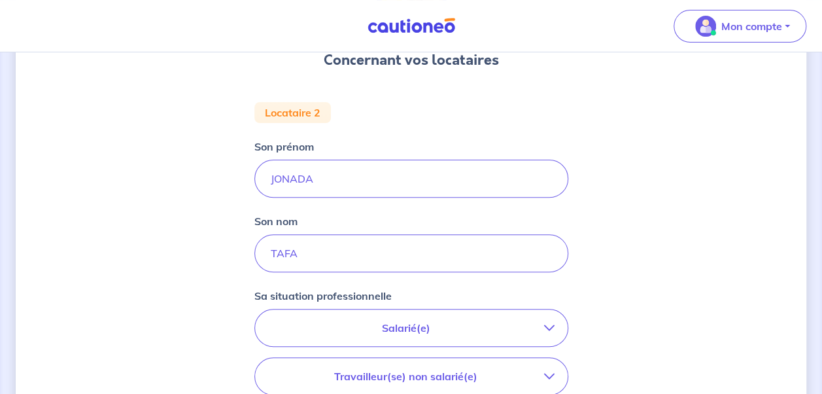
click at [434, 331] on p "Salarié(e)" at bounding box center [406, 328] width 276 height 16
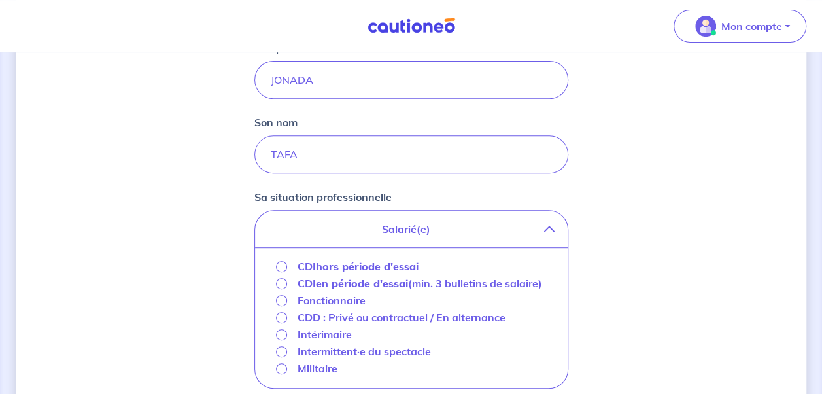
scroll to position [262, 0]
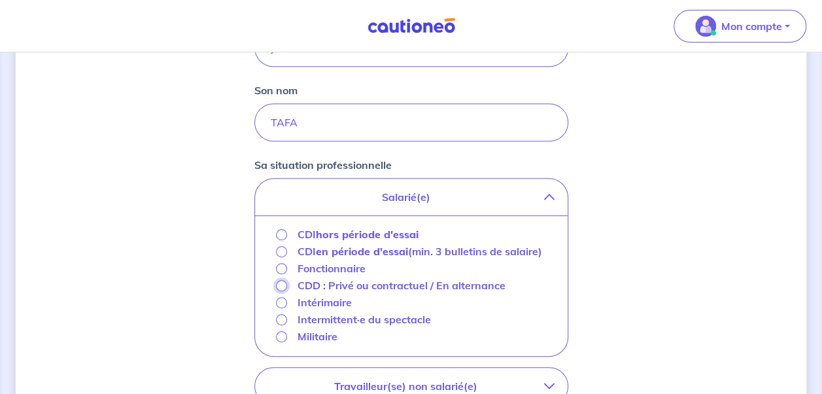
click at [279, 285] on input "CDD : Privé ou contractuel / En alternance" at bounding box center [281, 285] width 11 height 11
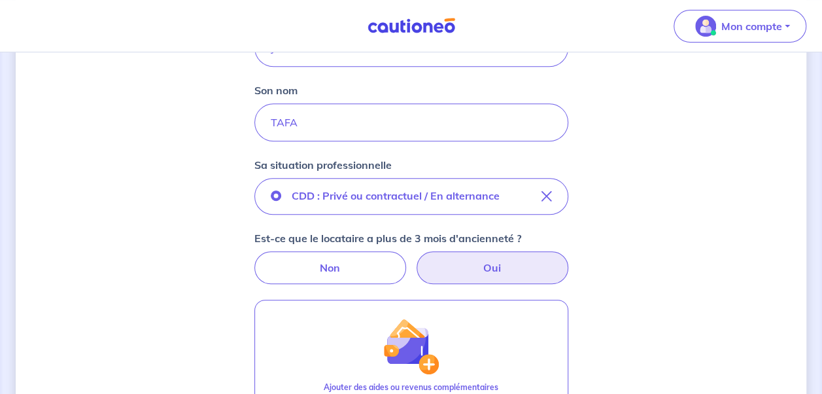
drag, startPoint x: 478, startPoint y: 271, endPoint x: 521, endPoint y: 277, distance: 43.7
click at [478, 271] on label "Oui" at bounding box center [493, 267] width 152 height 33
click at [415, 260] on input "Oui" at bounding box center [411, 255] width 9 height 9
radio input "true"
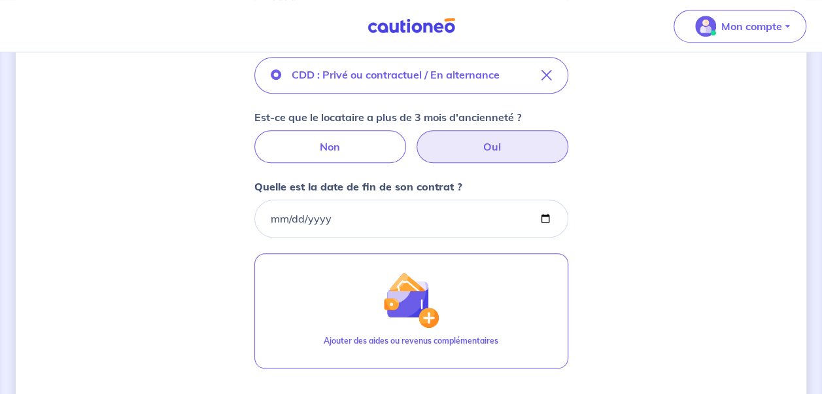
scroll to position [392, 0]
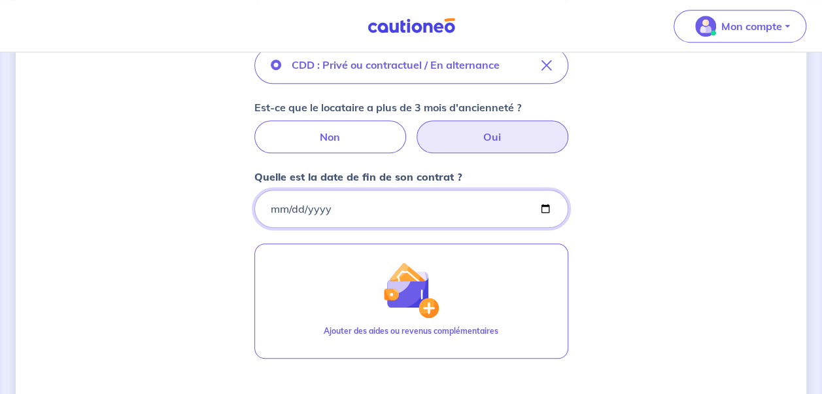
click at [548, 205] on input "Quelle est la date de fin de son contrat ?" at bounding box center [411, 209] width 314 height 38
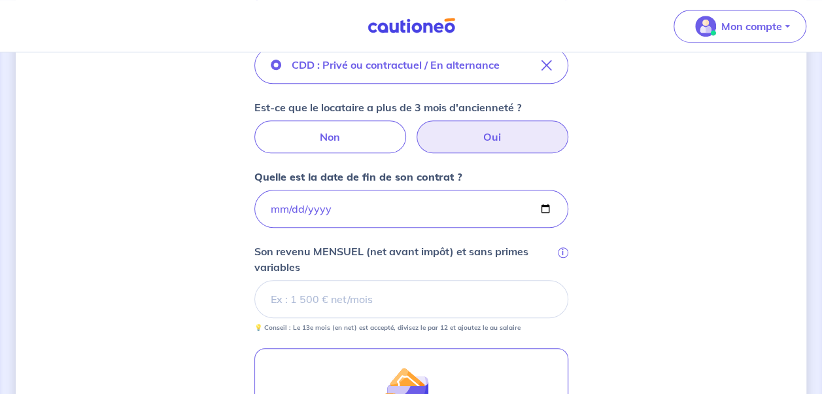
type input "[DATE]"
click at [491, 300] on input "Son revenu MENSUEL (net avant impôt) et sans primes variables i" at bounding box center [411, 299] width 314 height 38
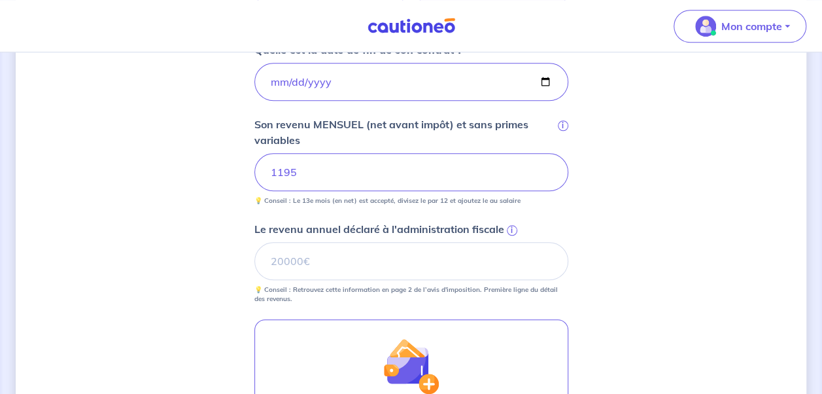
scroll to position [523, 0]
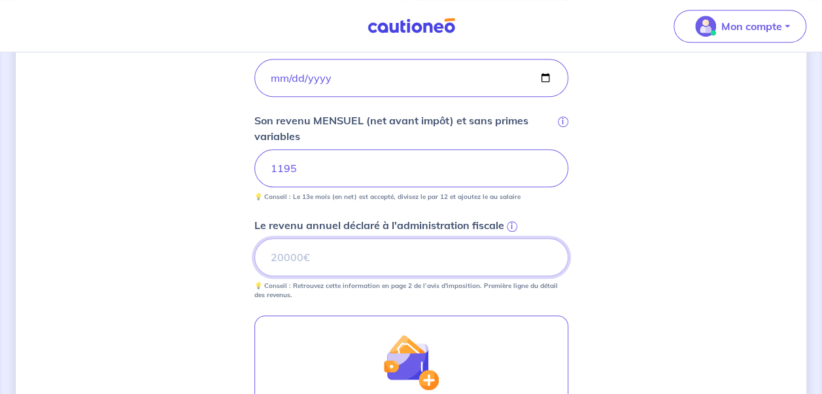
click at [456, 261] on input "Le revenu annuel déclaré à l'administration fiscale i" at bounding box center [411, 257] width 314 height 38
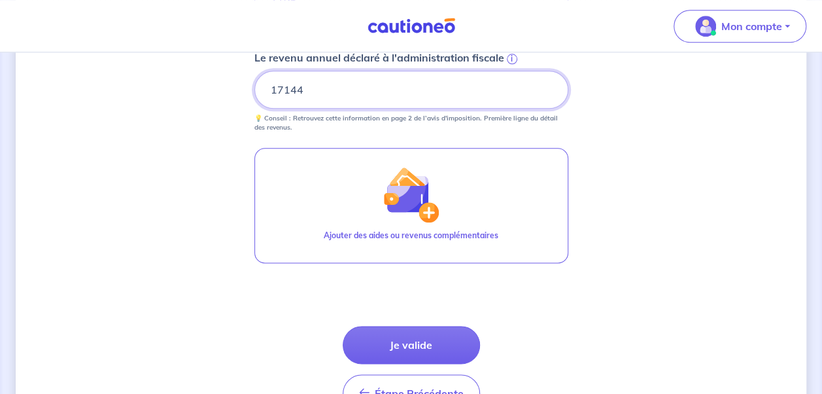
scroll to position [720, 0]
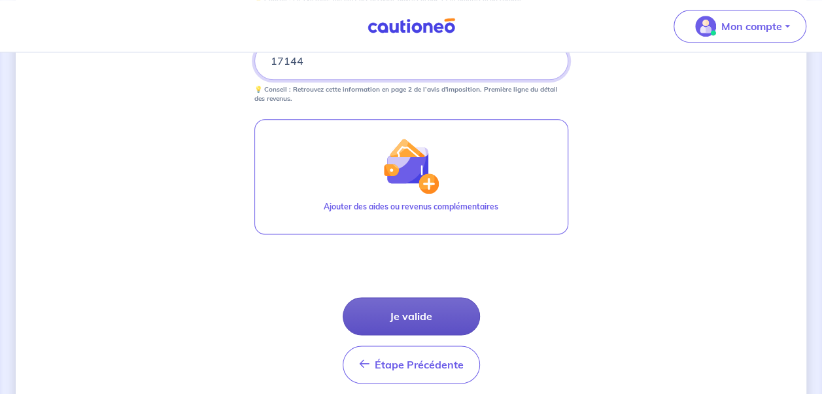
type input "17144"
click at [431, 307] on button "Je valide" at bounding box center [411, 316] width 137 height 38
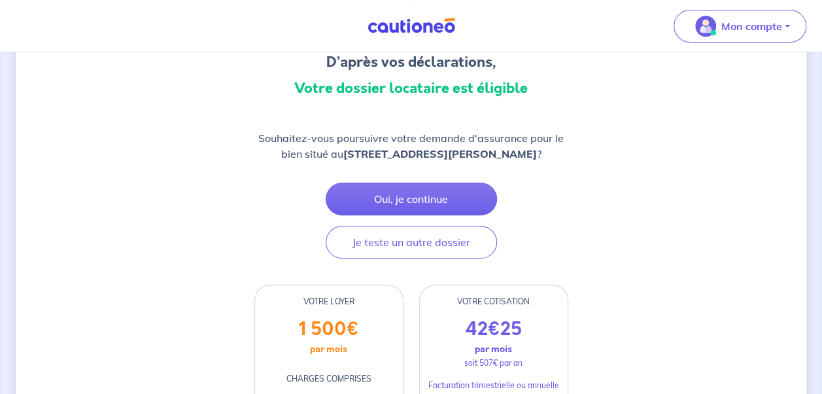
scroll to position [131, 0]
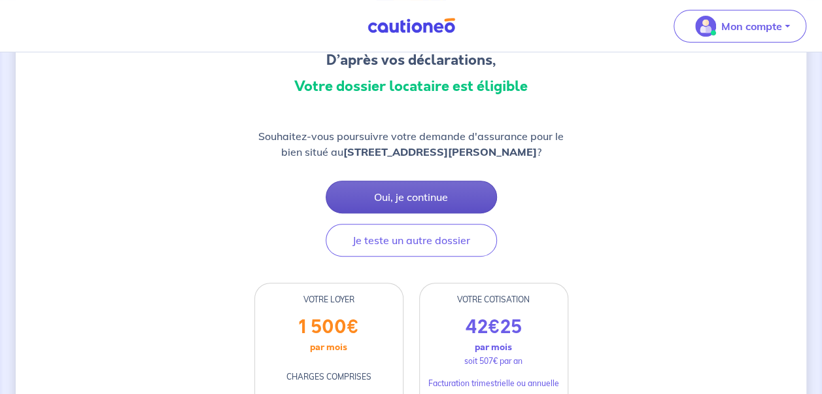
click at [419, 193] on button "Oui, je continue" at bounding box center [411, 197] width 171 height 33
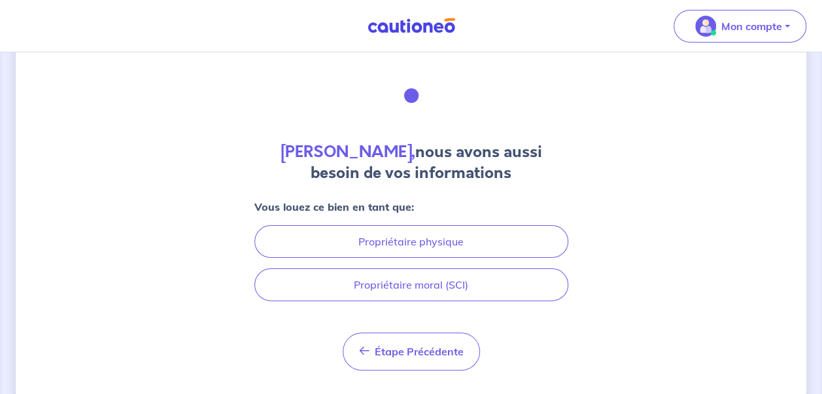
scroll to position [65, 0]
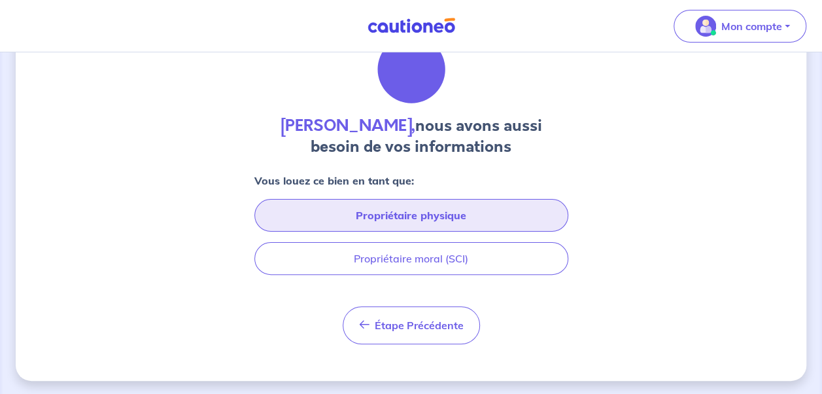
click at [449, 215] on button "Propriétaire physique" at bounding box center [411, 215] width 314 height 33
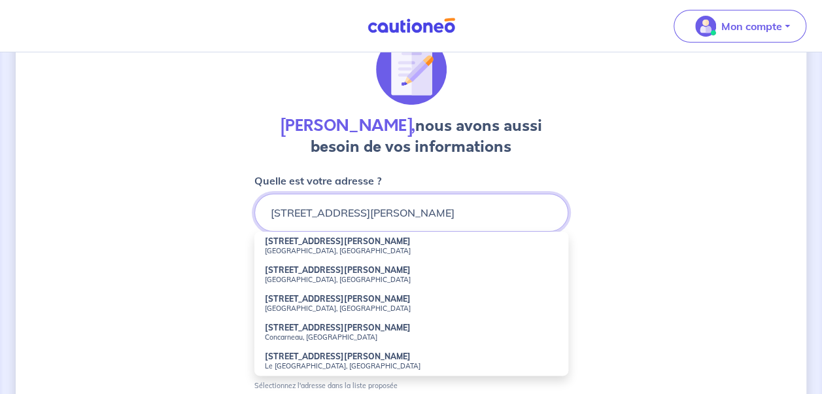
scroll to position [131, 0]
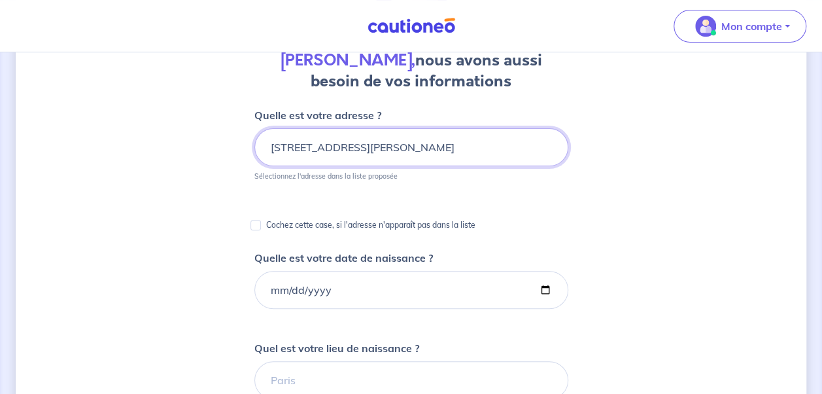
click at [431, 155] on input "[STREET_ADDRESS][PERSON_NAME]" at bounding box center [411, 147] width 314 height 38
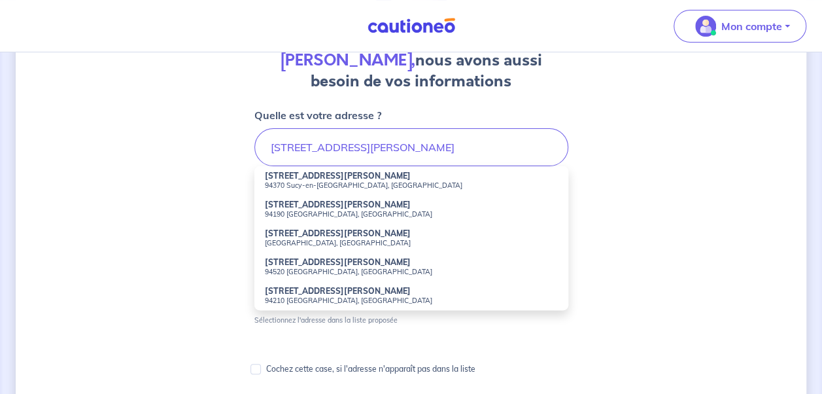
click at [341, 183] on small "94370 Sucy-en-[GEOGRAPHIC_DATA], [GEOGRAPHIC_DATA]" at bounding box center [411, 185] width 293 height 9
type input "[STREET_ADDRESS][PERSON_NAME]"
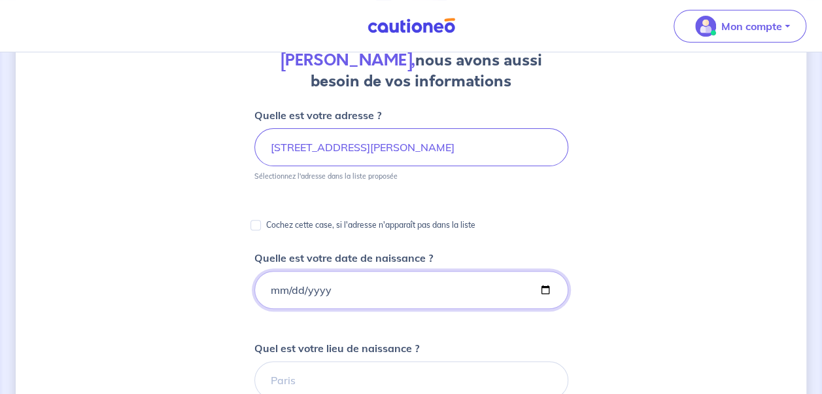
click at [544, 290] on input "Quelle est votre date de naissance ?" at bounding box center [411, 290] width 314 height 38
type input "[DATE]"
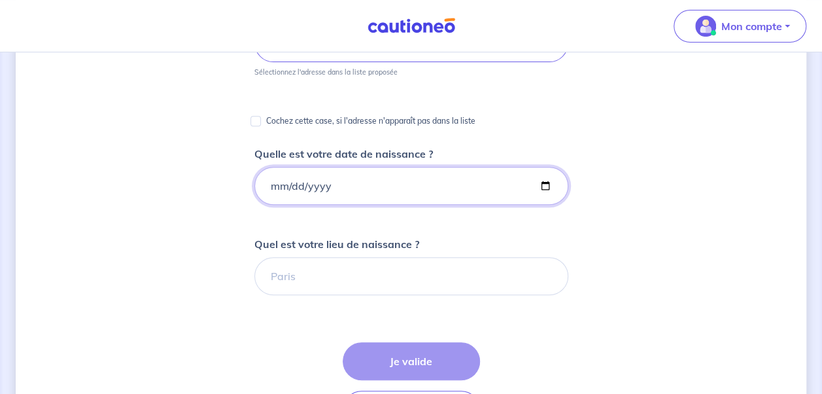
scroll to position [262, 0]
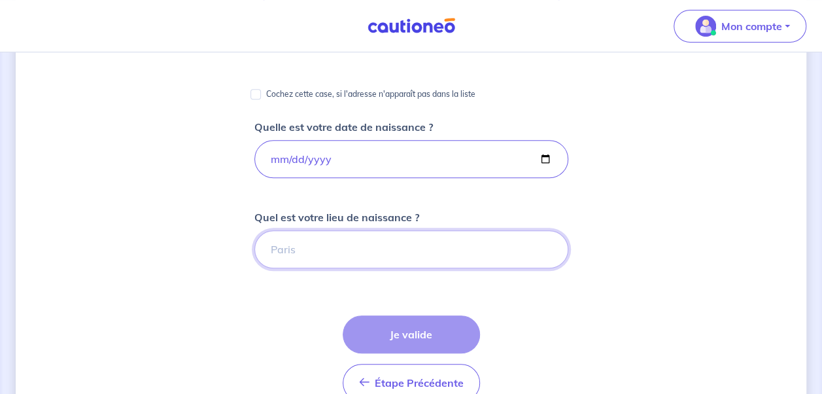
click at [396, 255] on input "Quel est votre lieu de naissance ?" at bounding box center [411, 249] width 314 height 38
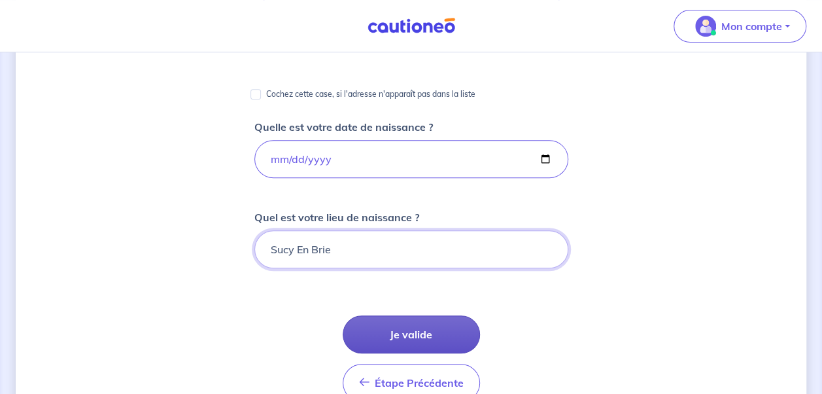
type input "Sucy En Brie"
click at [420, 336] on button "Je valide" at bounding box center [411, 334] width 137 height 38
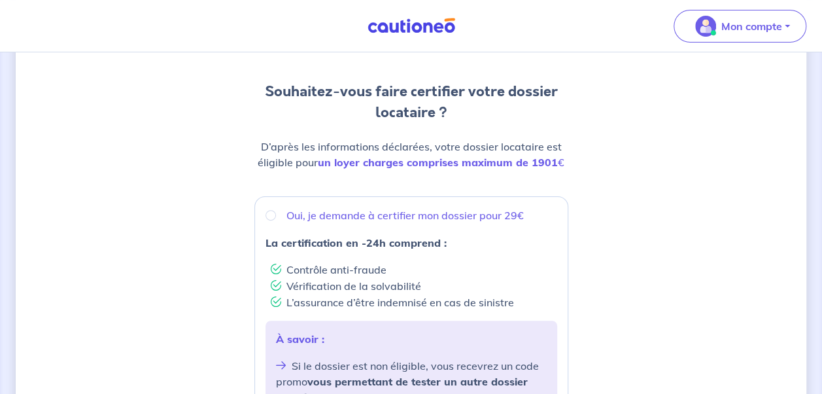
scroll to position [131, 0]
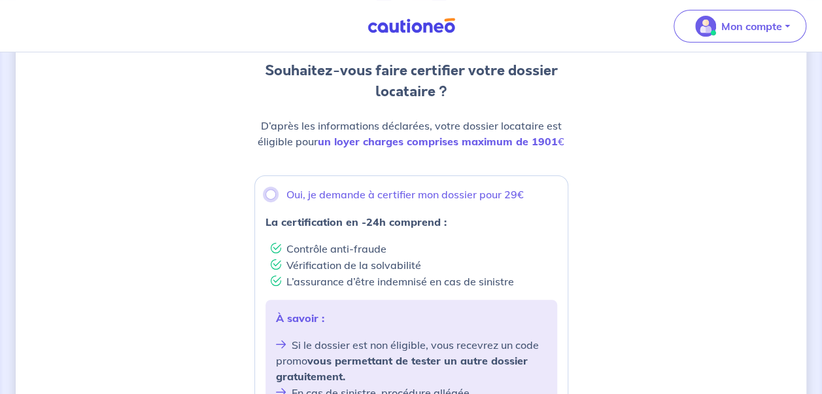
click at [270, 195] on input "Oui, je demande à certifier mon dossier pour 29€" at bounding box center [271, 194] width 10 height 10
radio input "true"
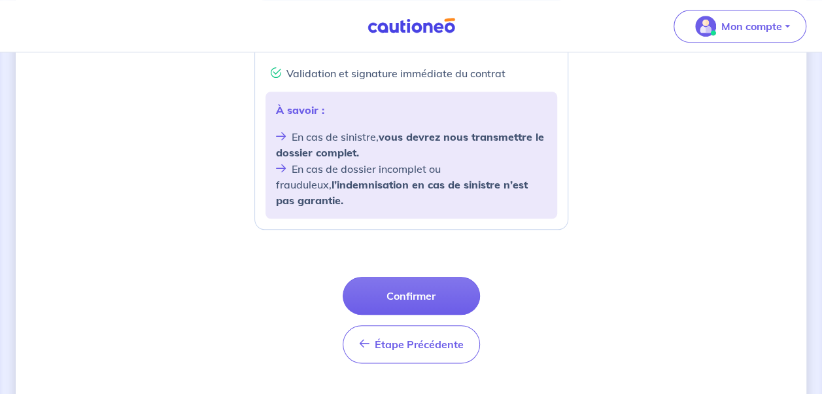
scroll to position [581, 0]
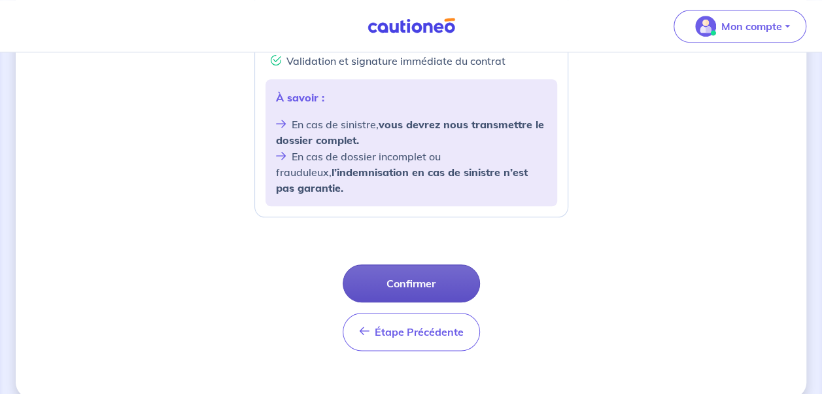
click at [427, 264] on button "Confirmer" at bounding box center [411, 283] width 137 height 38
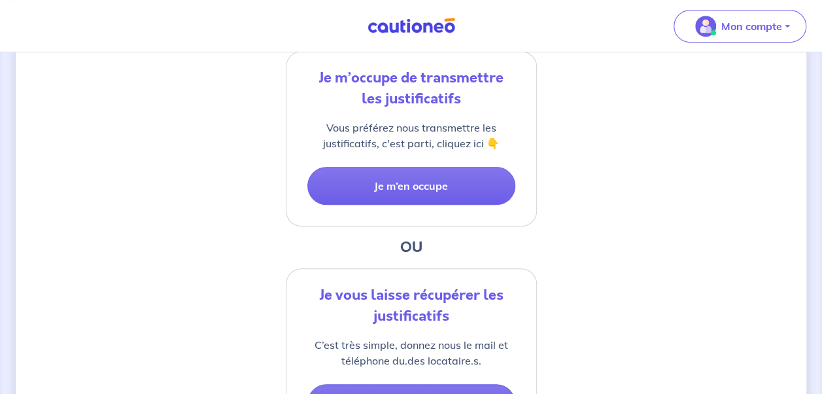
scroll to position [262, 0]
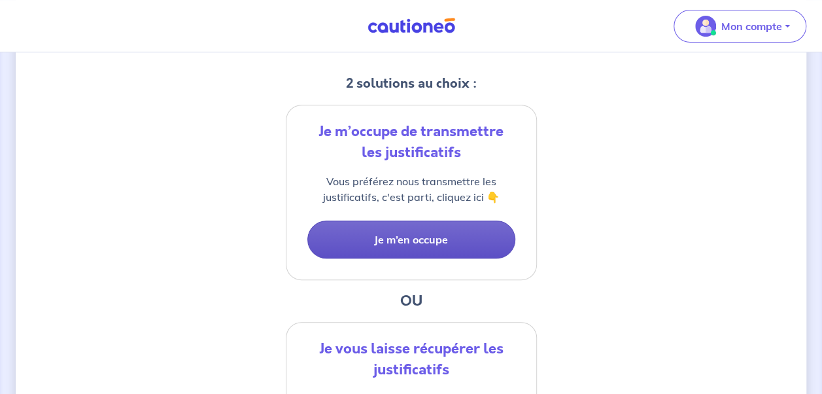
click at [398, 243] on button "Je m’en occupe" at bounding box center [411, 239] width 208 height 38
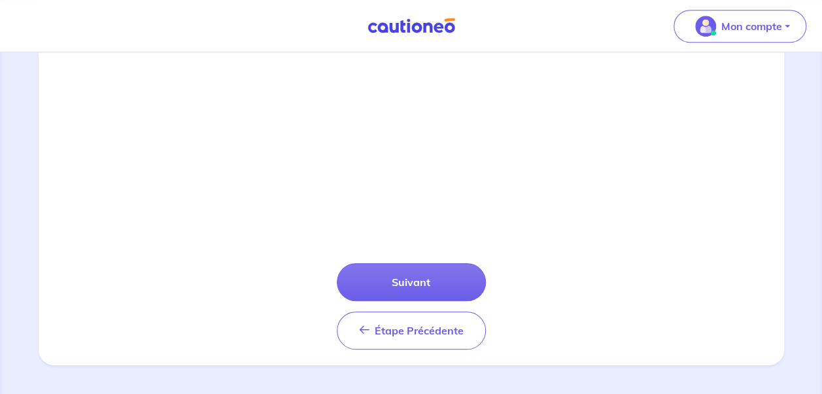
scroll to position [502, 0]
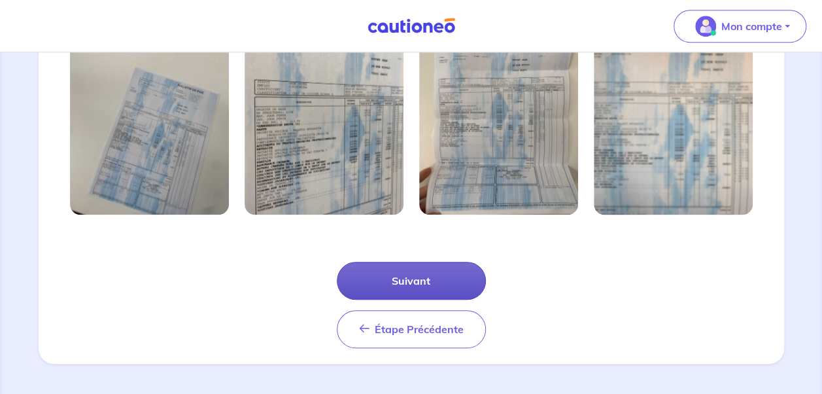
click at [404, 276] on button "Suivant" at bounding box center [411, 281] width 149 height 38
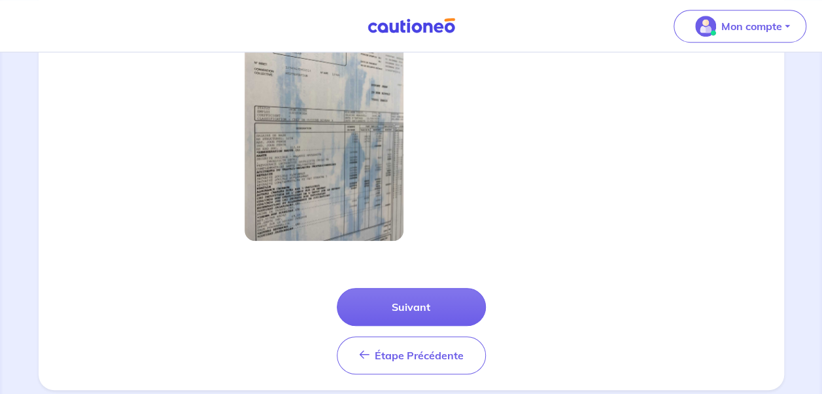
scroll to position [440, 0]
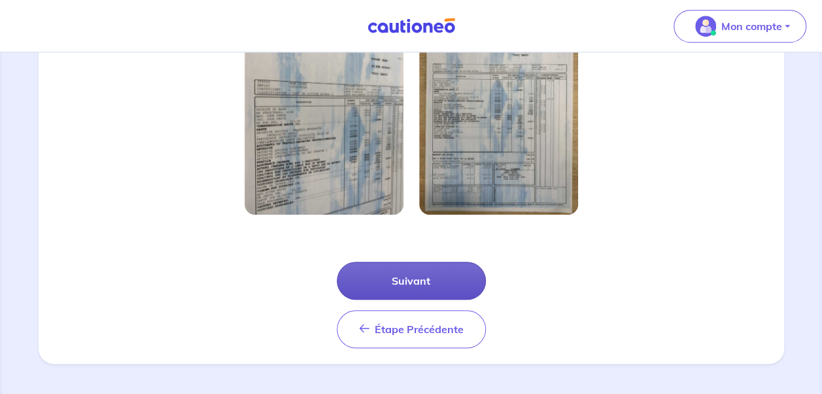
click at [424, 281] on button "Suivant" at bounding box center [411, 281] width 149 height 38
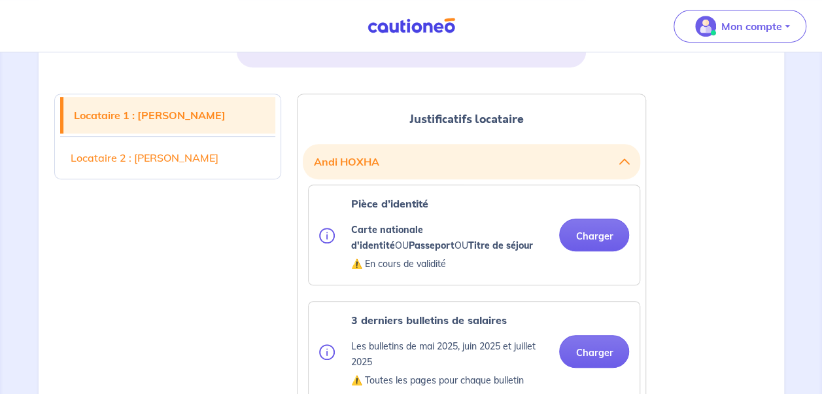
scroll to position [327, 0]
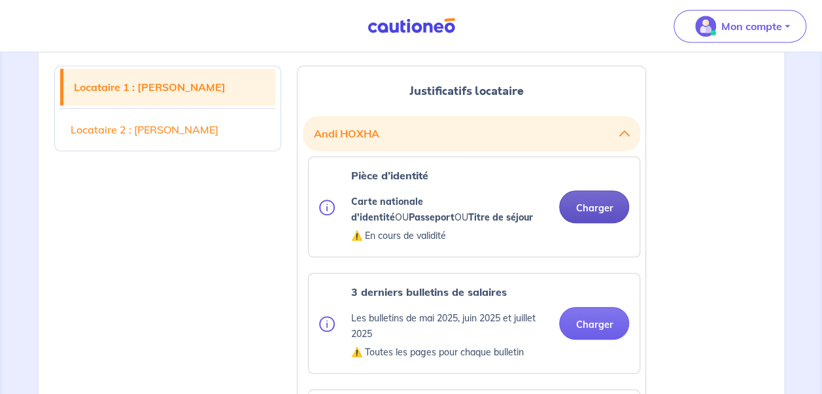
click at [581, 203] on button "Charger" at bounding box center [594, 206] width 70 height 33
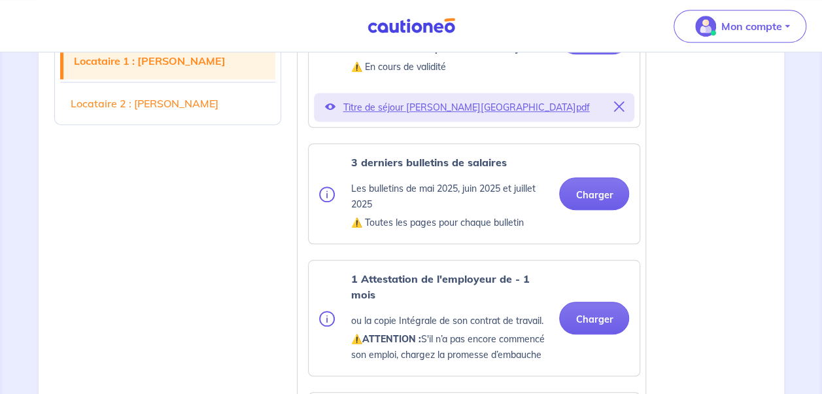
scroll to position [523, 0]
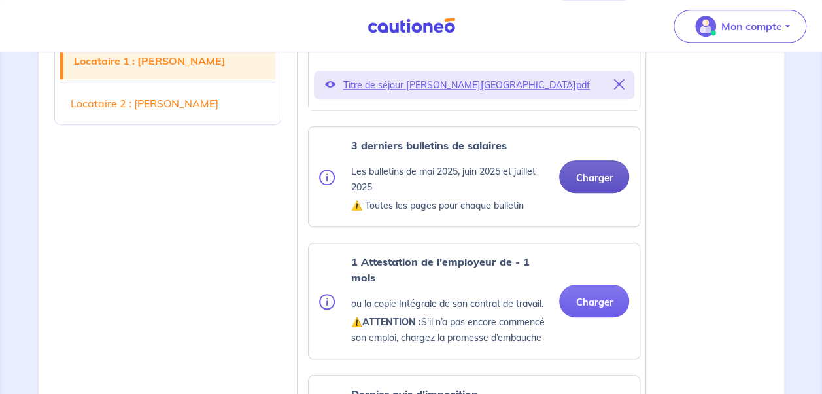
click at [591, 181] on button "Charger" at bounding box center [594, 176] width 70 height 33
click at [594, 179] on button "Charger" at bounding box center [594, 176] width 70 height 33
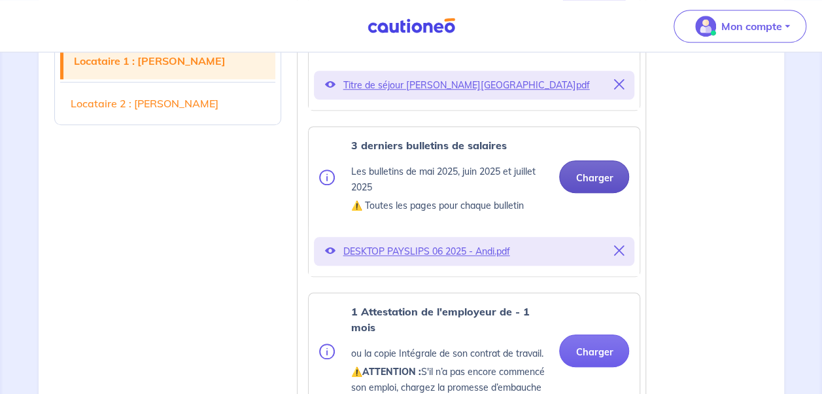
click at [601, 178] on button "Charger" at bounding box center [594, 176] width 70 height 33
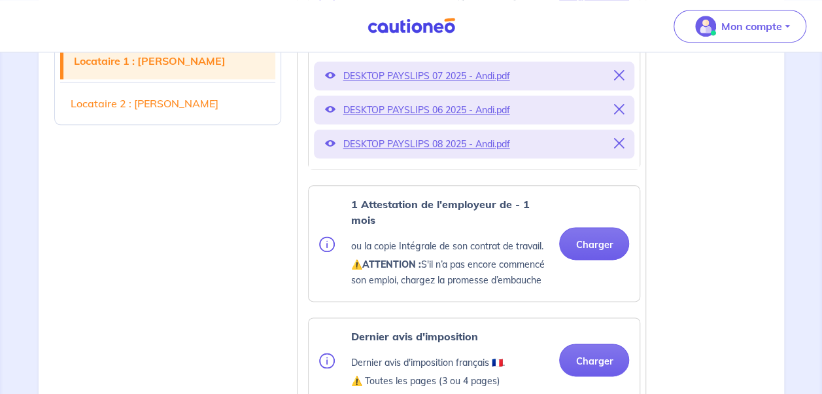
scroll to position [720, 0]
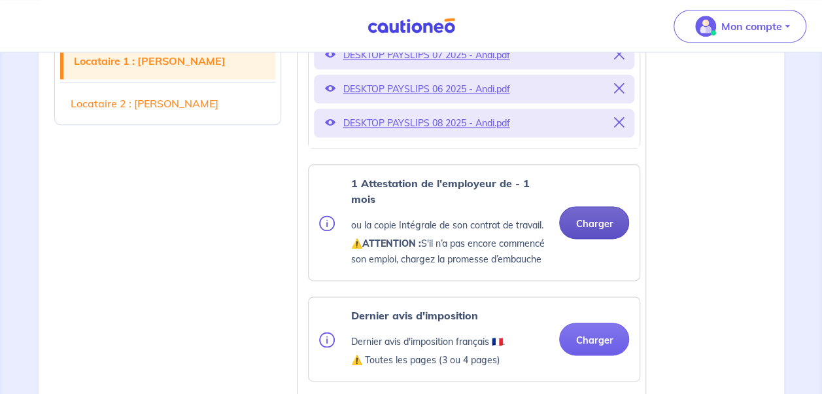
click at [604, 226] on button "Charger" at bounding box center [594, 222] width 70 height 33
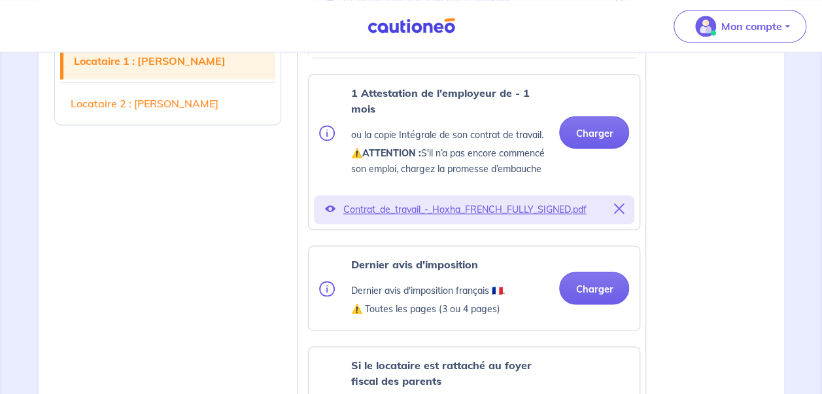
scroll to position [850, 0]
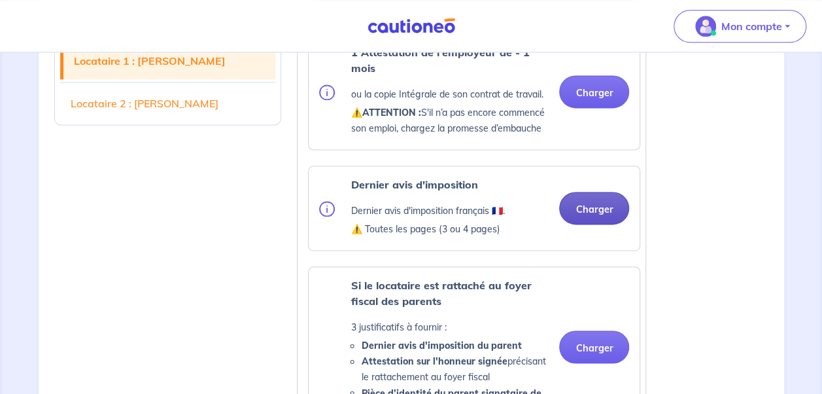
click at [593, 211] on button "Charger" at bounding box center [594, 208] width 70 height 33
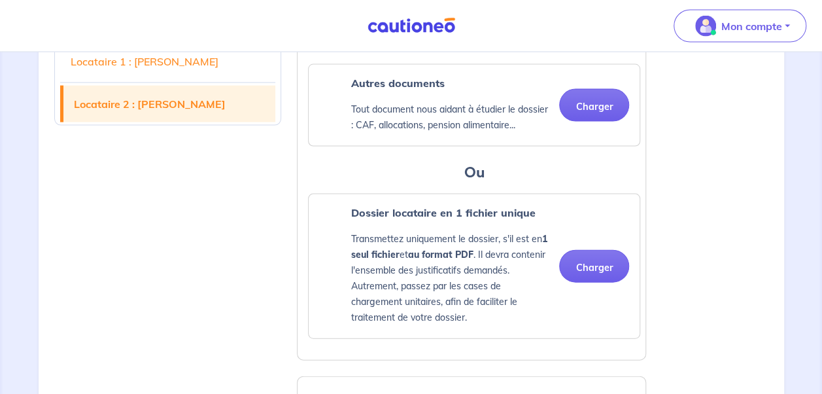
scroll to position [1308, 0]
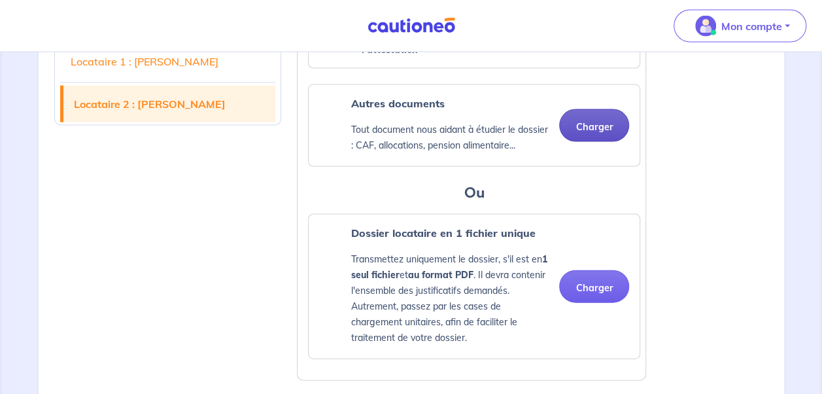
click at [589, 118] on button "Charger" at bounding box center [594, 125] width 70 height 33
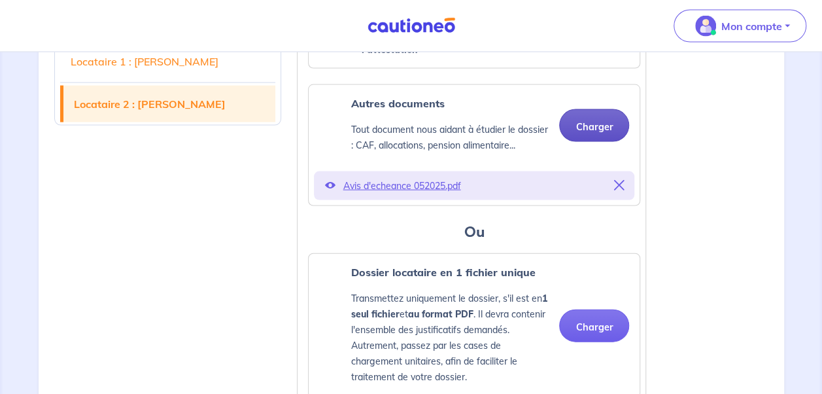
click at [586, 129] on button "Charger" at bounding box center [594, 125] width 70 height 33
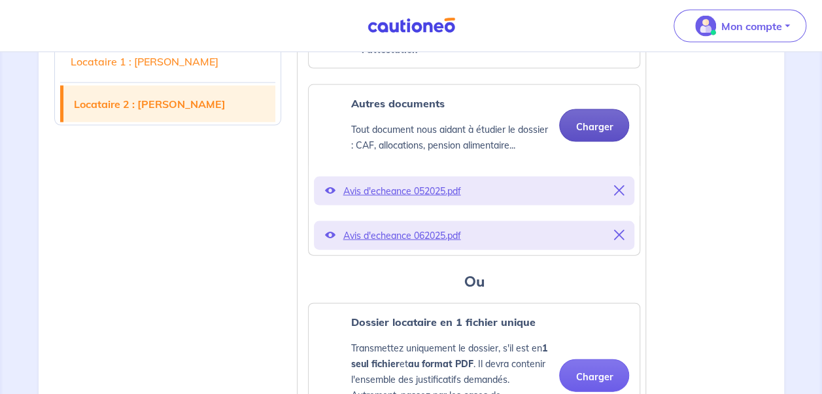
click at [599, 130] on button "Charger" at bounding box center [594, 125] width 70 height 33
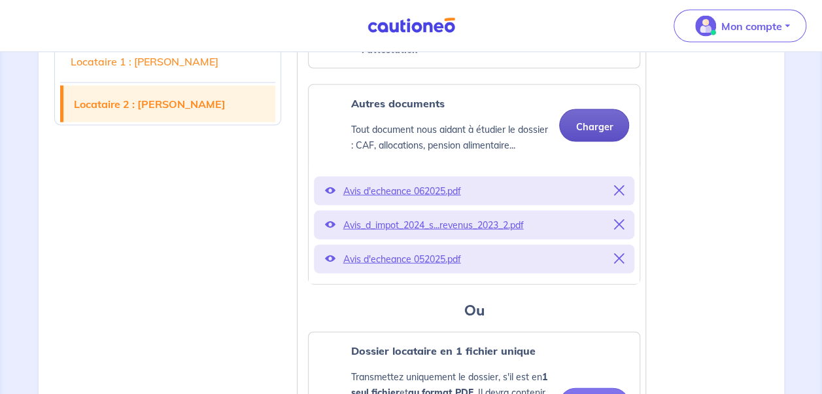
click at [586, 122] on button "Charger" at bounding box center [594, 125] width 70 height 33
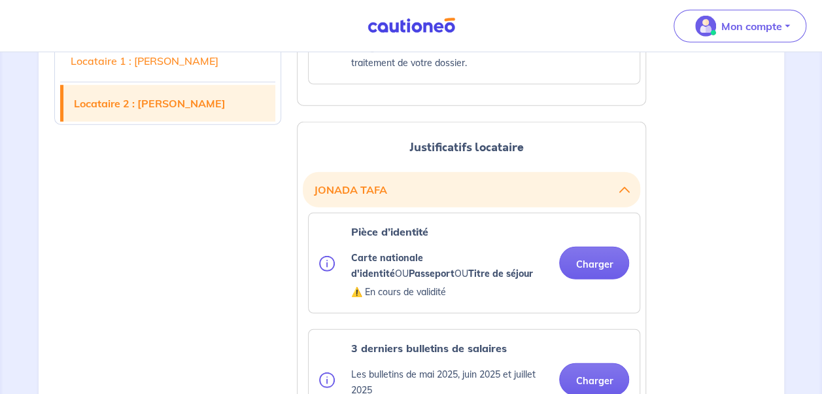
scroll to position [1766, 0]
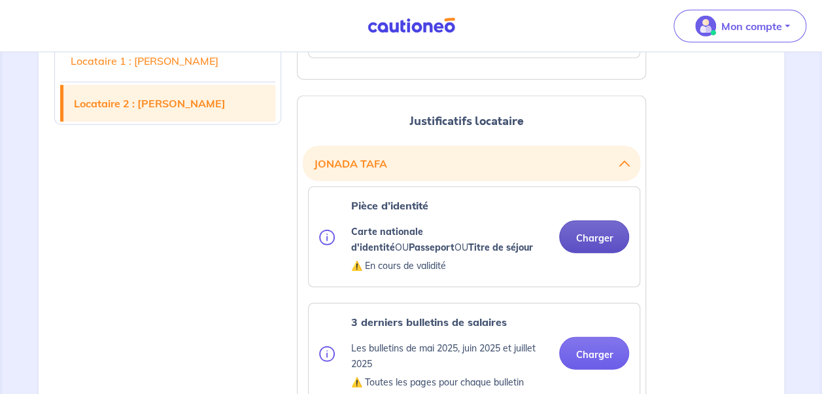
click at [587, 234] on button "Charger" at bounding box center [594, 236] width 70 height 33
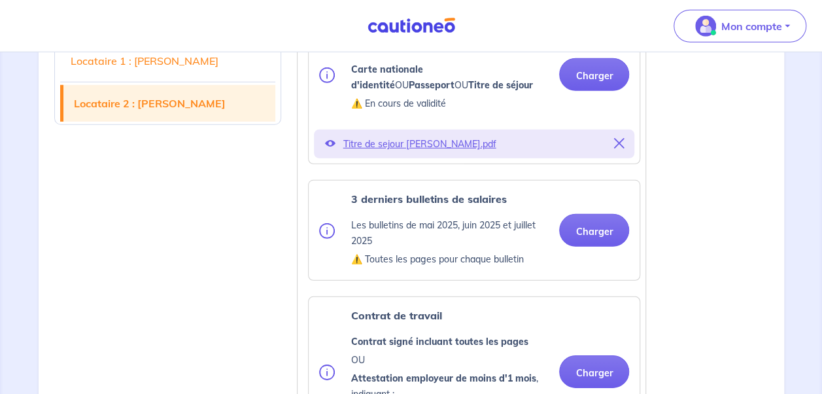
scroll to position [1832, 0]
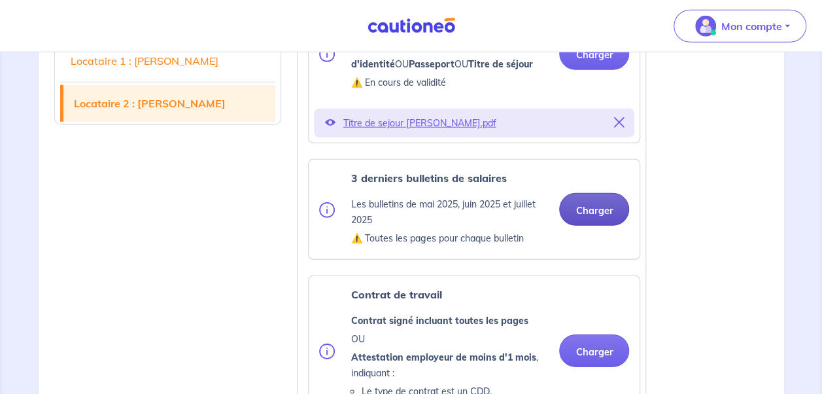
click at [598, 207] on button "Charger" at bounding box center [594, 209] width 70 height 33
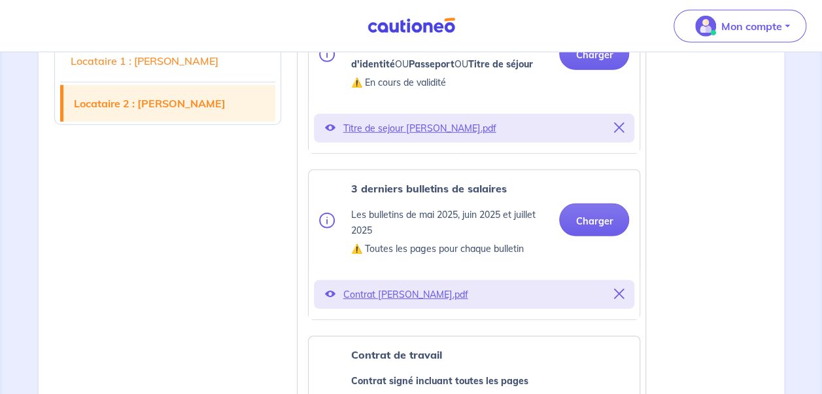
click at [619, 289] on icon at bounding box center [619, 293] width 10 height 10
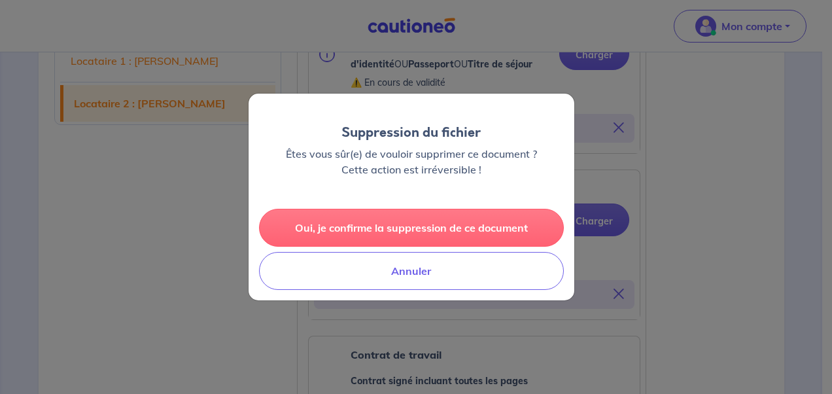
click at [461, 230] on button "Oui, je confirme la suppression de ce document" at bounding box center [411, 228] width 305 height 38
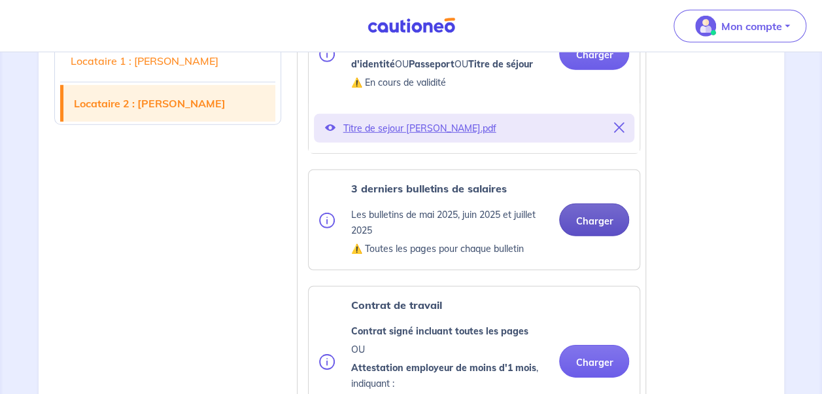
click at [591, 215] on button "Charger" at bounding box center [594, 219] width 70 height 33
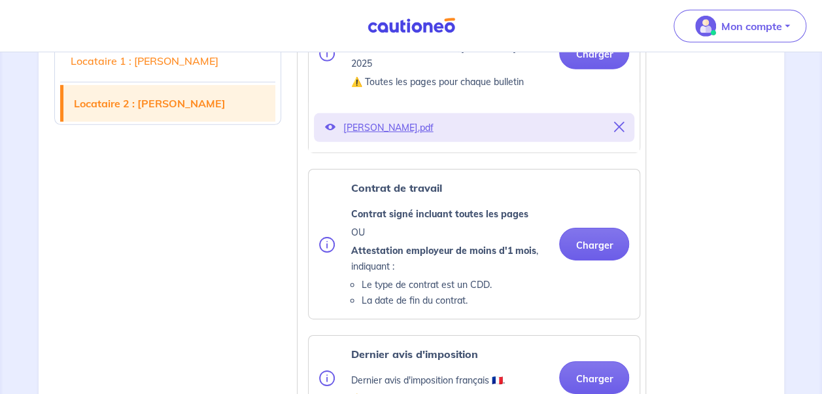
scroll to position [2028, 0]
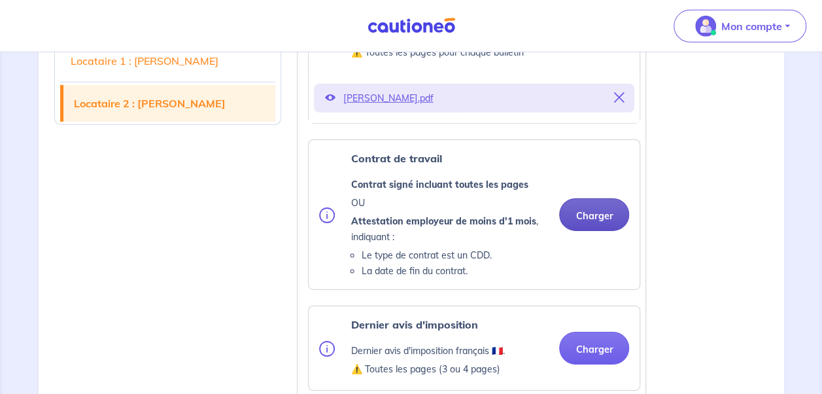
click at [602, 211] on button "Charger" at bounding box center [594, 214] width 70 height 33
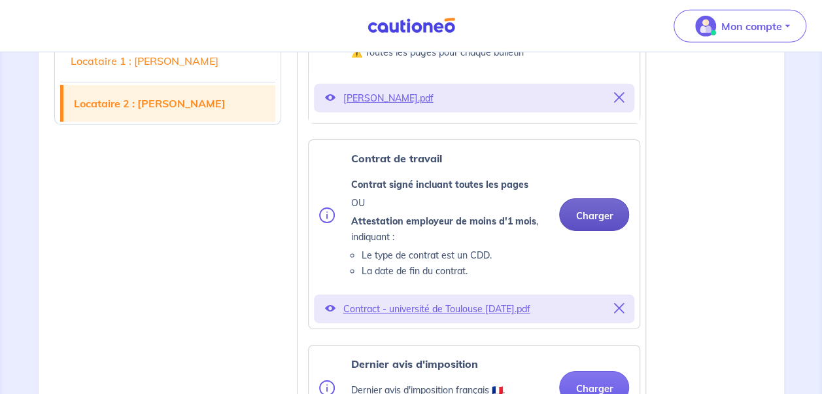
click at [604, 211] on button "Charger" at bounding box center [594, 214] width 70 height 33
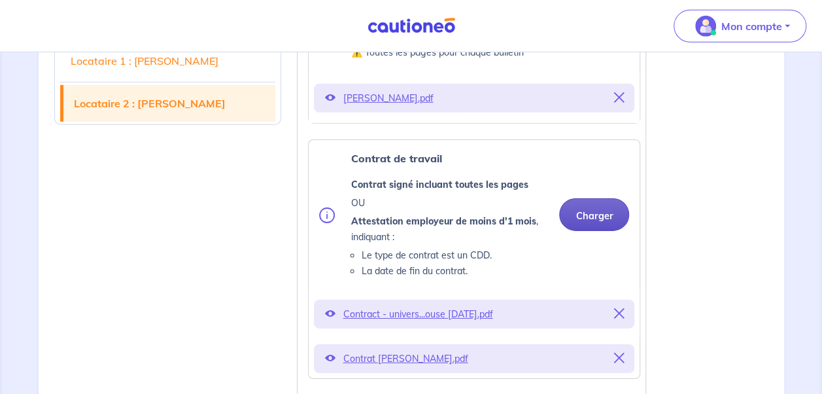
click at [593, 213] on button "Charger" at bounding box center [594, 214] width 70 height 33
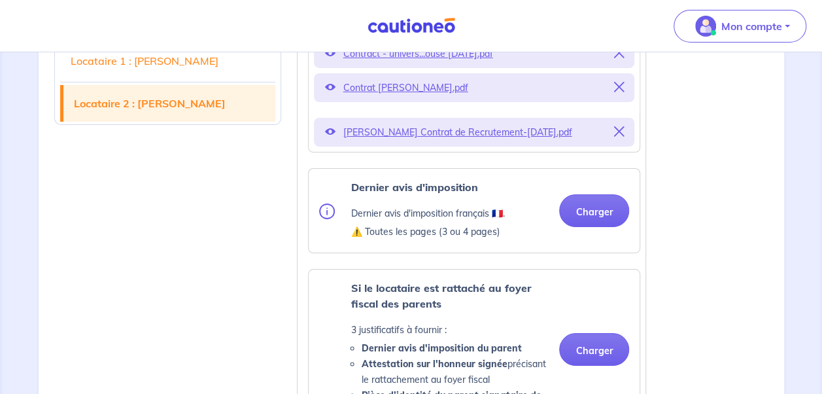
scroll to position [2290, 0]
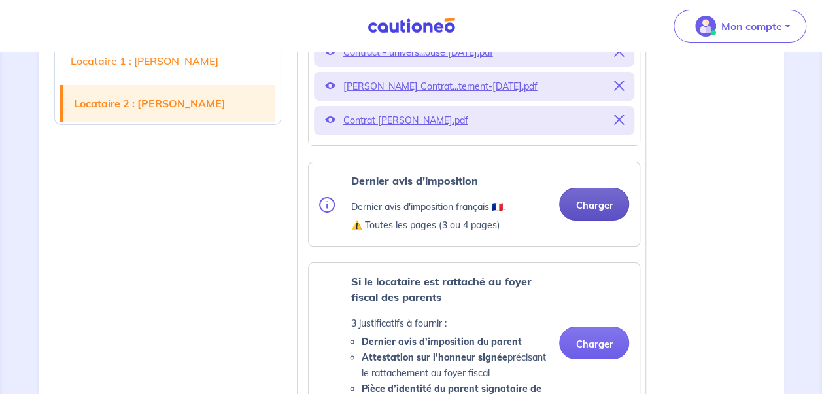
click at [587, 198] on button "Charger" at bounding box center [594, 204] width 70 height 33
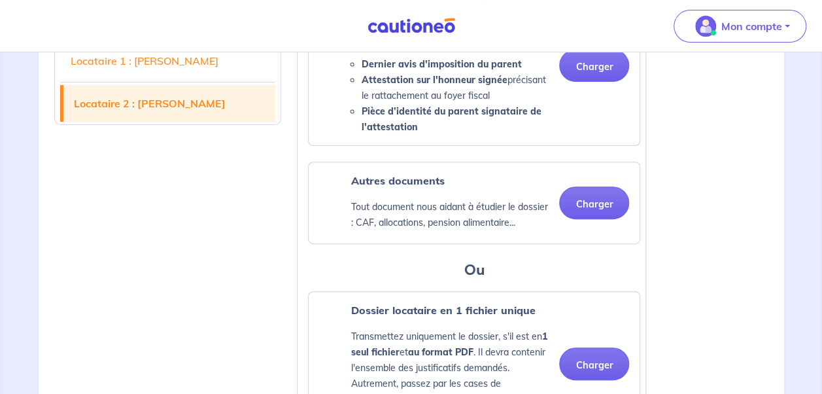
scroll to position [2682, 0]
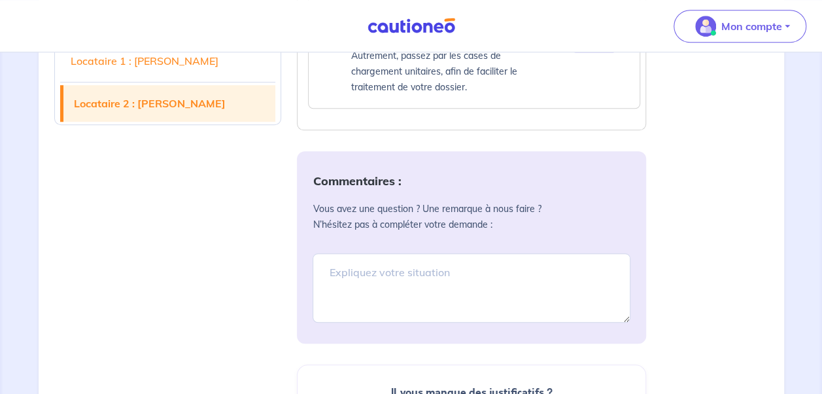
scroll to position [3009, 0]
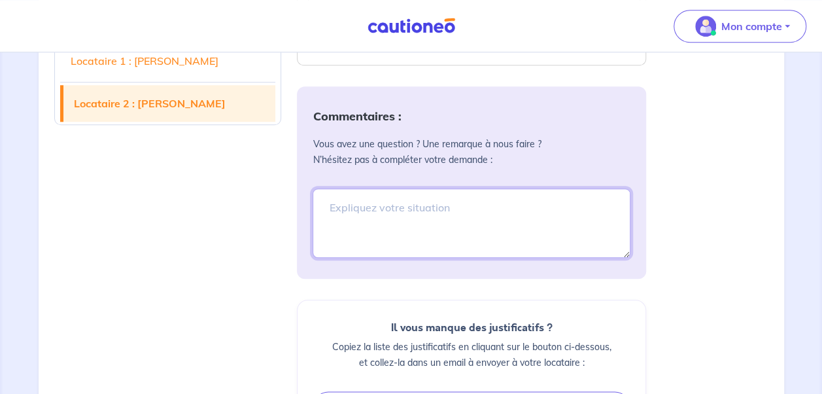
click at [452, 198] on textarea at bounding box center [472, 222] width 318 height 69
type textarea "b"
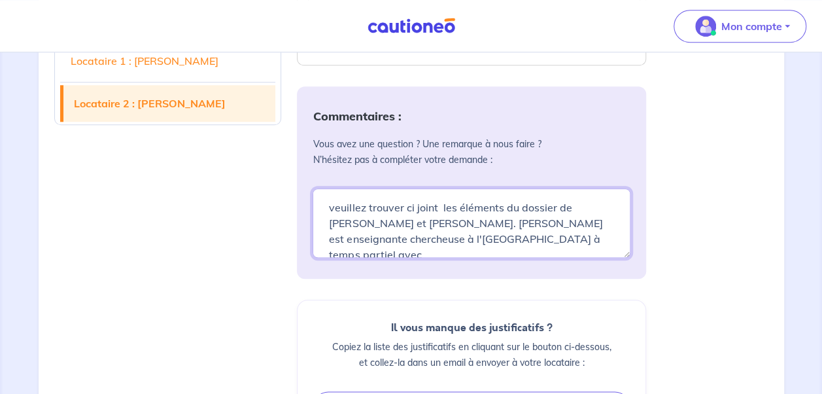
click at [475, 234] on textarea "veuillez trouver ci joint les éléments du dossier de [PERSON_NAME] et [PERSON_N…" at bounding box center [472, 222] width 318 height 69
click at [618, 233] on textarea "veuillez trouver ci joint les éléments du dossier de [PERSON_NAME] et [PERSON_N…" at bounding box center [472, 222] width 318 height 69
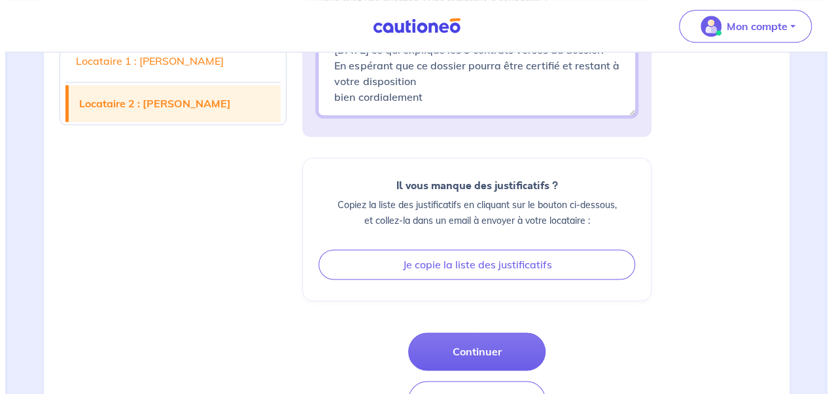
scroll to position [3198, 0]
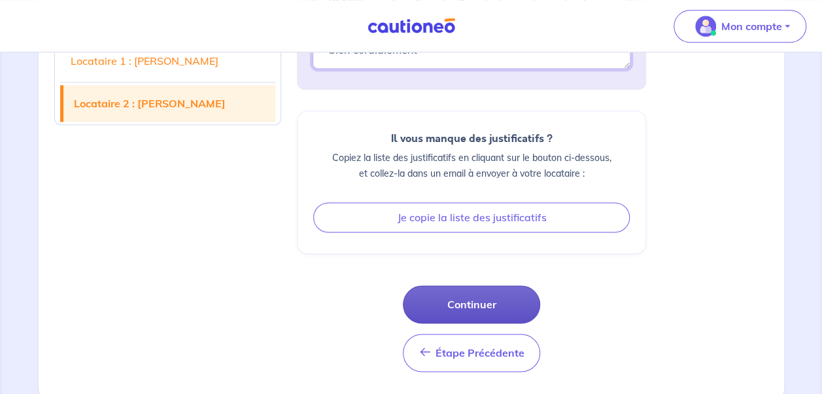
type textarea "veuillez trouver ci joint les éléments du dossier de [PERSON_NAME] et [PERSON_N…"
click at [455, 293] on button "Continuer" at bounding box center [471, 304] width 137 height 38
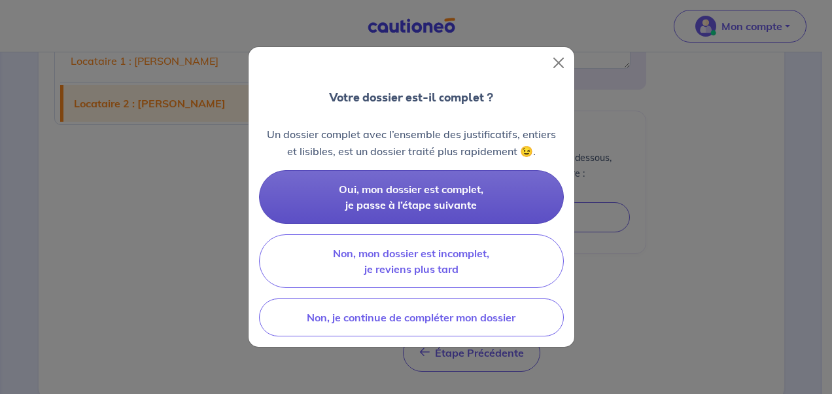
click at [411, 191] on span "Oui, mon dossier est complet, je passe à l’étape suivante" at bounding box center [411, 197] width 145 height 29
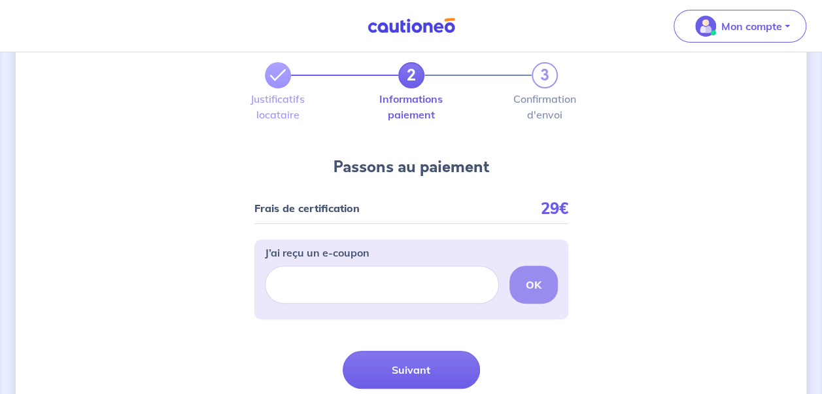
scroll to position [152, 0]
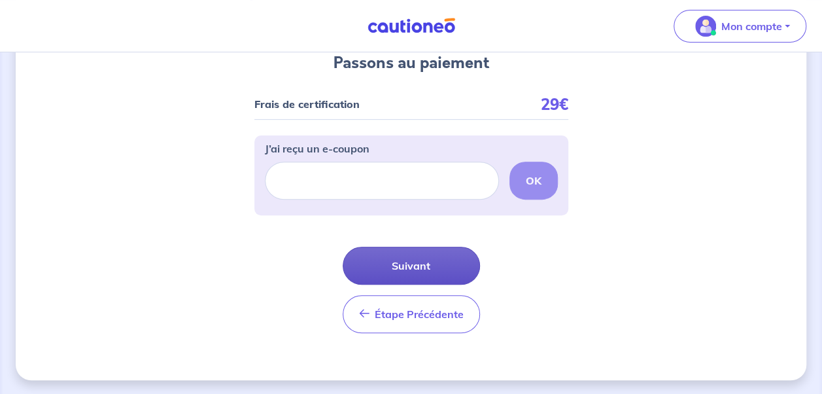
click at [406, 264] on button "Suivant" at bounding box center [411, 266] width 137 height 38
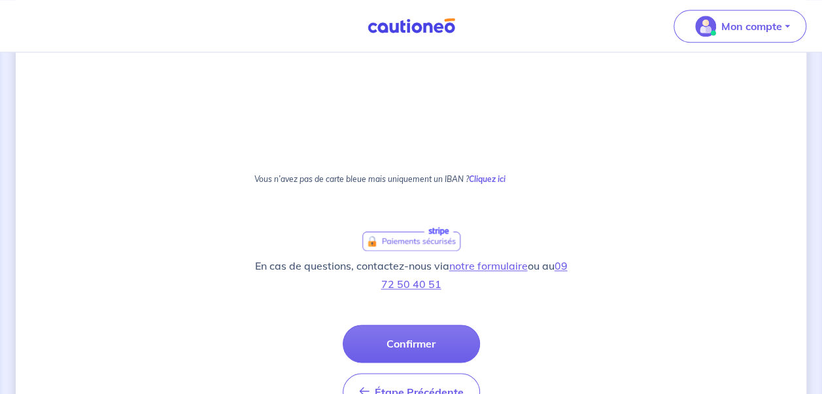
scroll to position [775, 0]
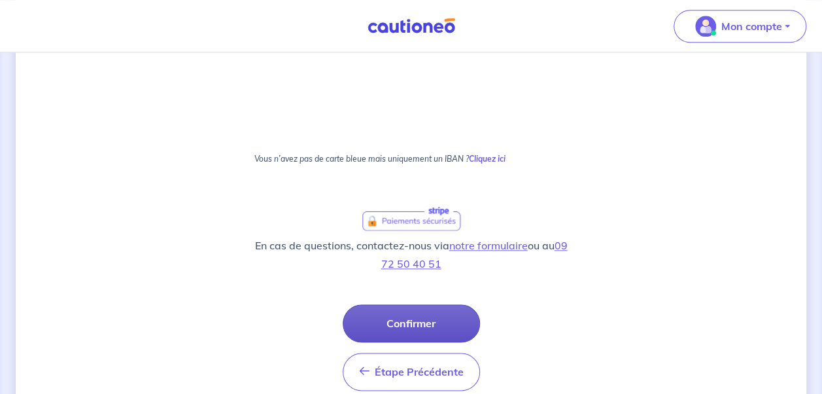
click at [423, 323] on button "Confirmer" at bounding box center [411, 323] width 137 height 38
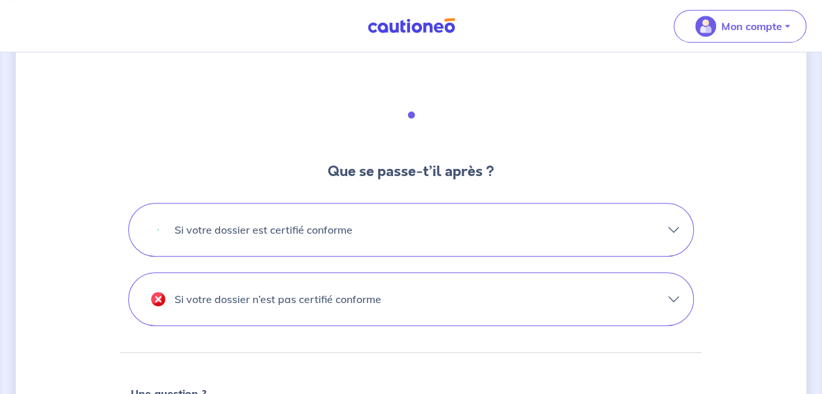
scroll to position [392, 0]
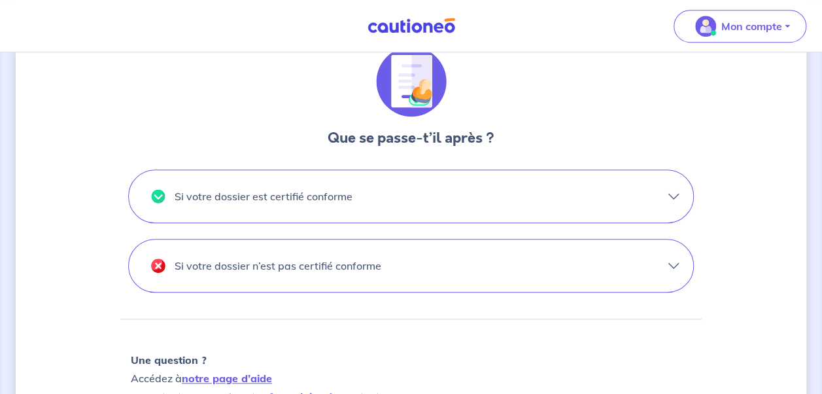
click at [674, 194] on button "Si votre dossier est certifié conforme" at bounding box center [411, 196] width 565 height 52
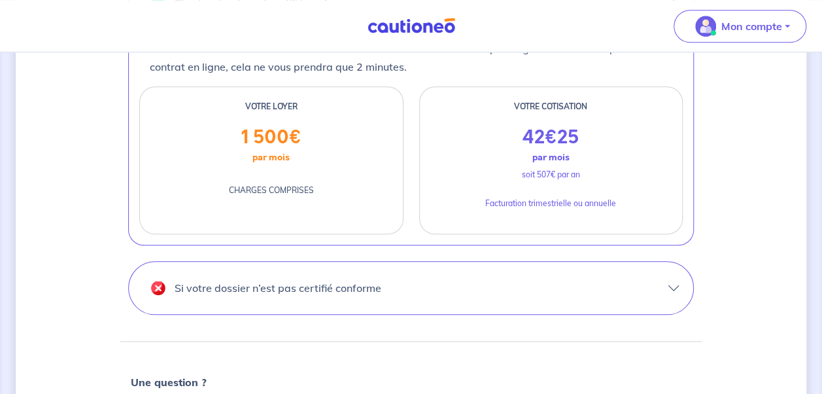
scroll to position [589, 0]
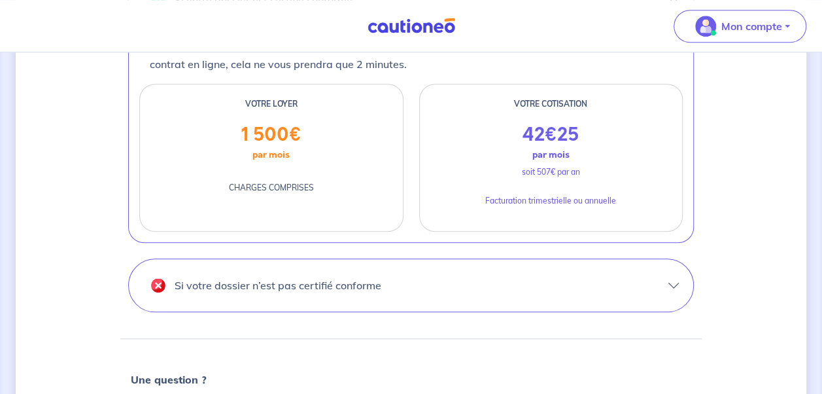
click at [676, 281] on button "Si votre dossier n’est pas certifié conforme" at bounding box center [411, 285] width 565 height 52
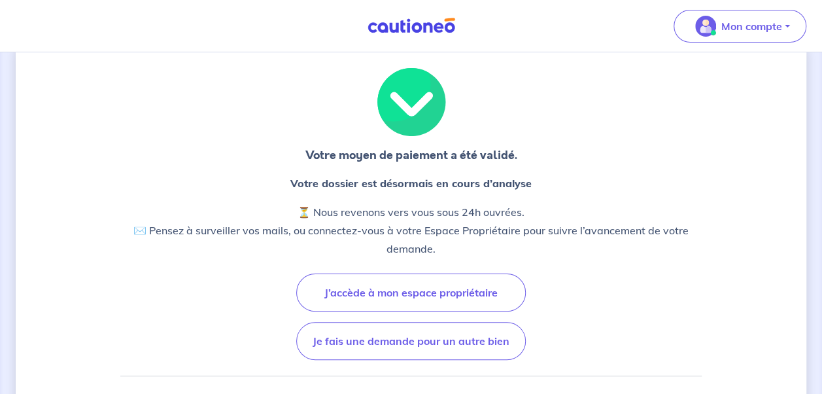
scroll to position [0, 0]
